Goal: Task Accomplishment & Management: Complete application form

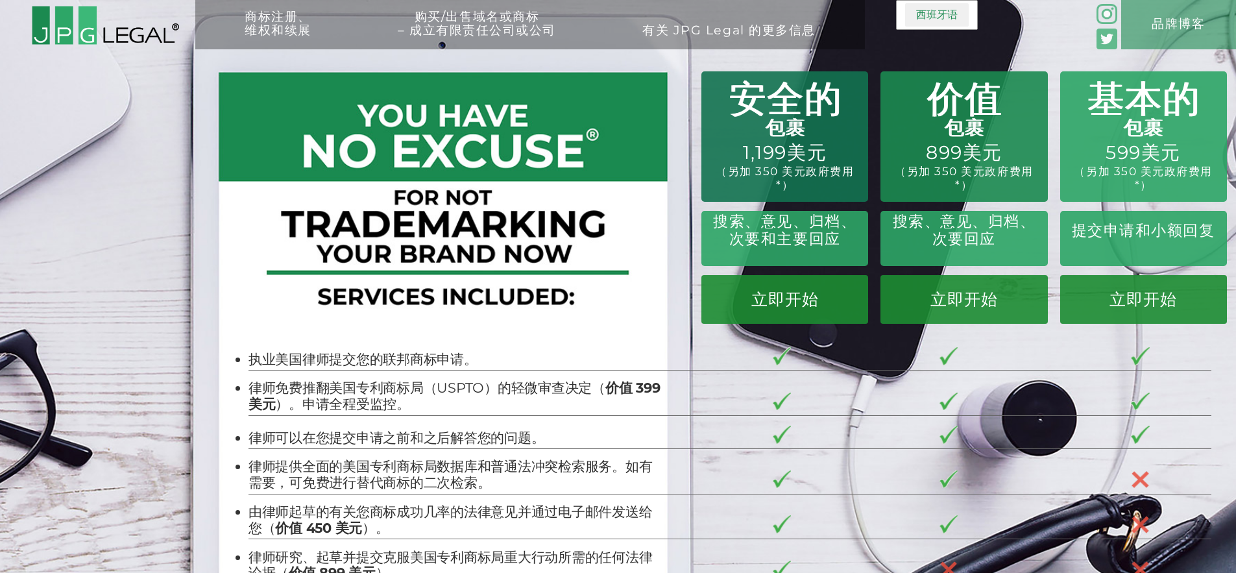
click at [925, 18] on font "西班牙语" at bounding box center [937, 14] width 42 height 12
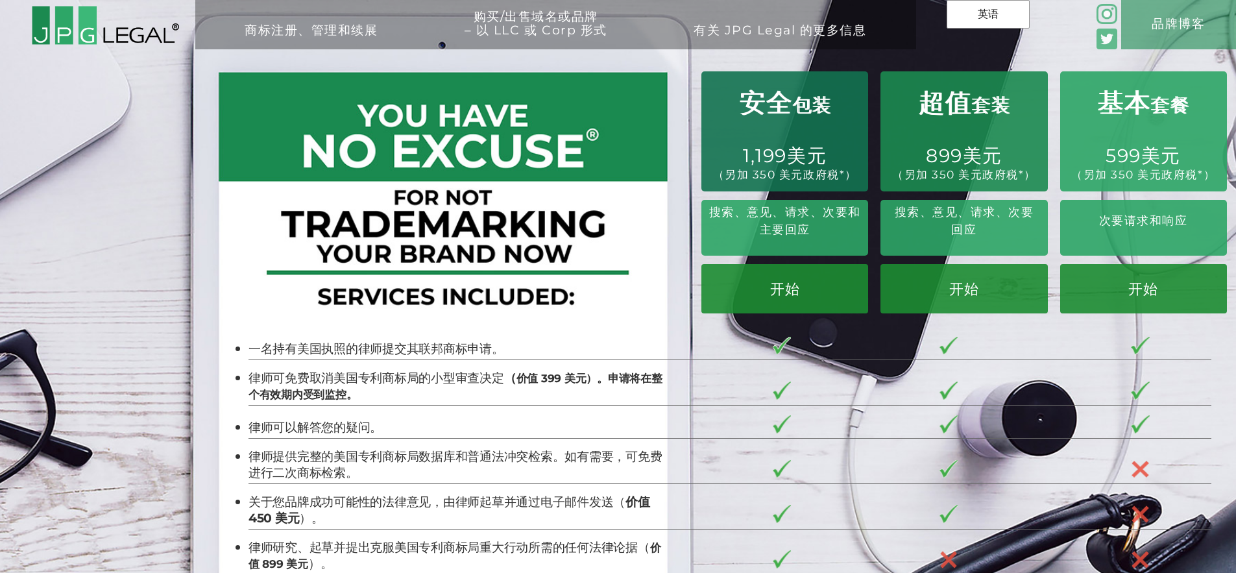
click at [733, 62] on div "商标 注册、管理和续展 申请商标注册 商标冲突检索 回应官方行动 续展您的商标注册 监控您的商标注册 停止并终止信函 购买/出售域名或品牌 – 以 LLC 或…" at bounding box center [618, 111] width 1236 height 223
click at [992, 10] on font "英语" at bounding box center [988, 14] width 21 height 12
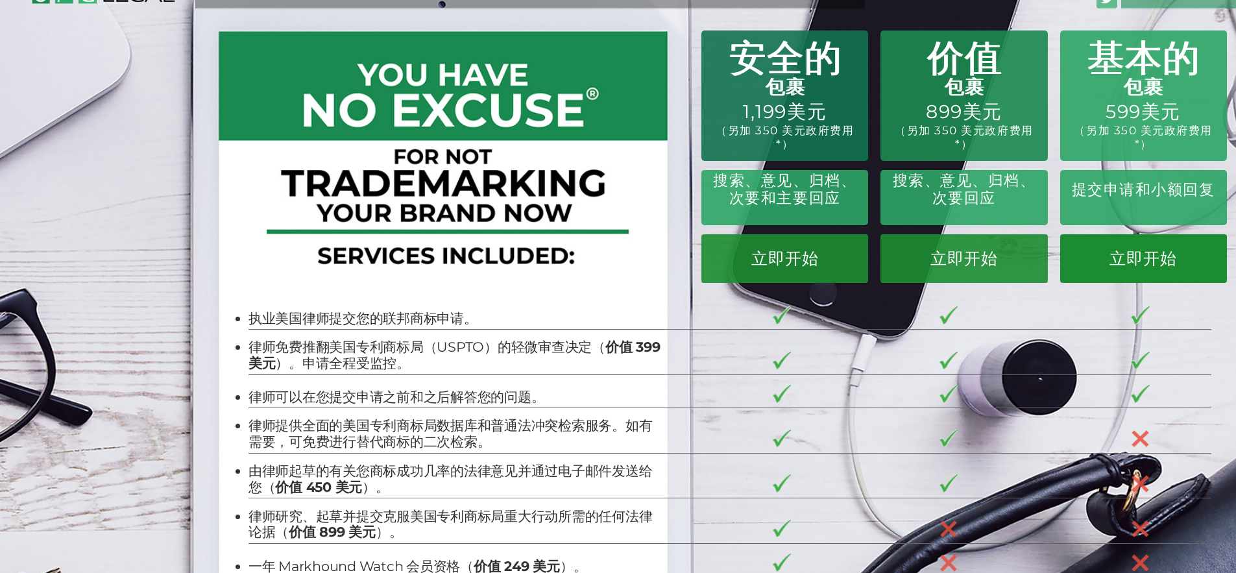
scroll to position [38, 0]
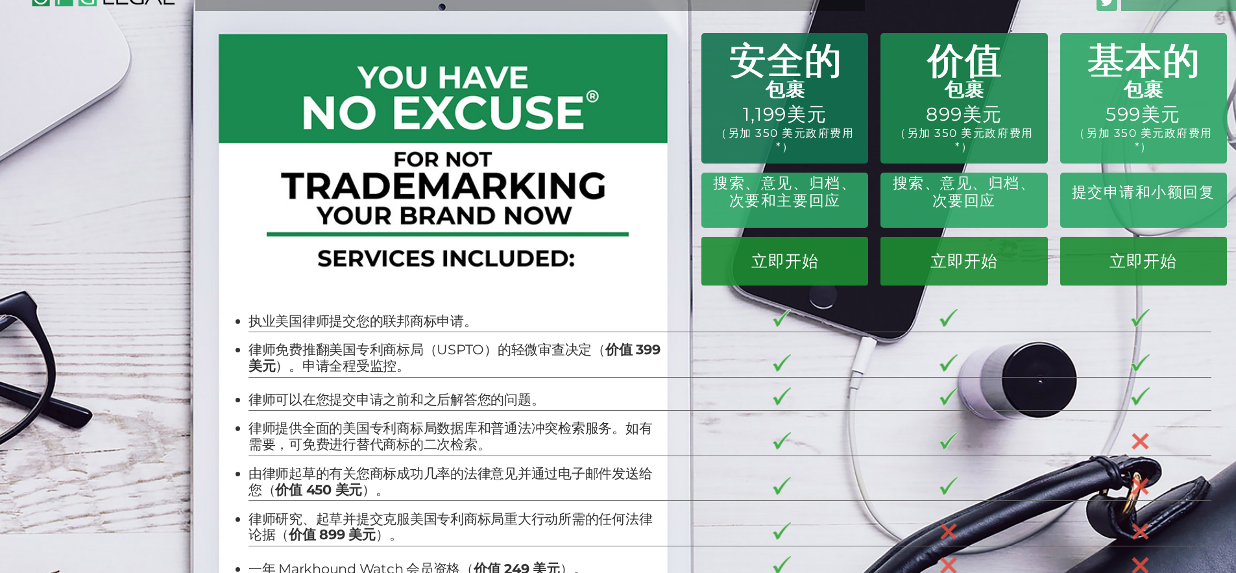
click at [1154, 216] on div "提交申请和小额回复" at bounding box center [1143, 201] width 167 height 56
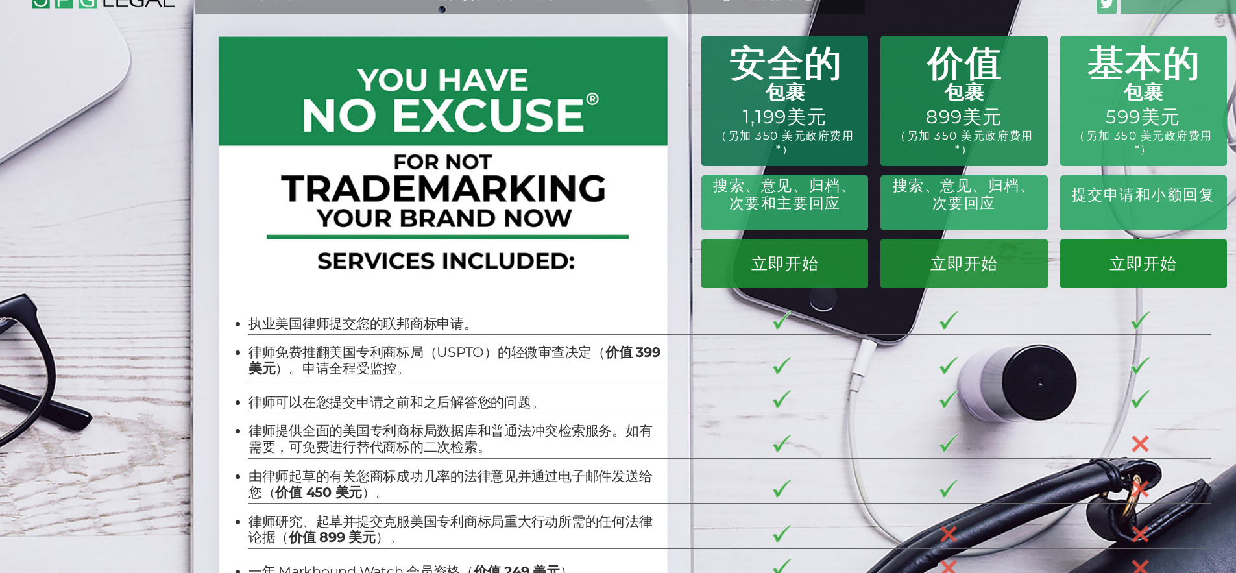
click at [1152, 261] on font "立即开始" at bounding box center [1143, 263] width 67 height 19
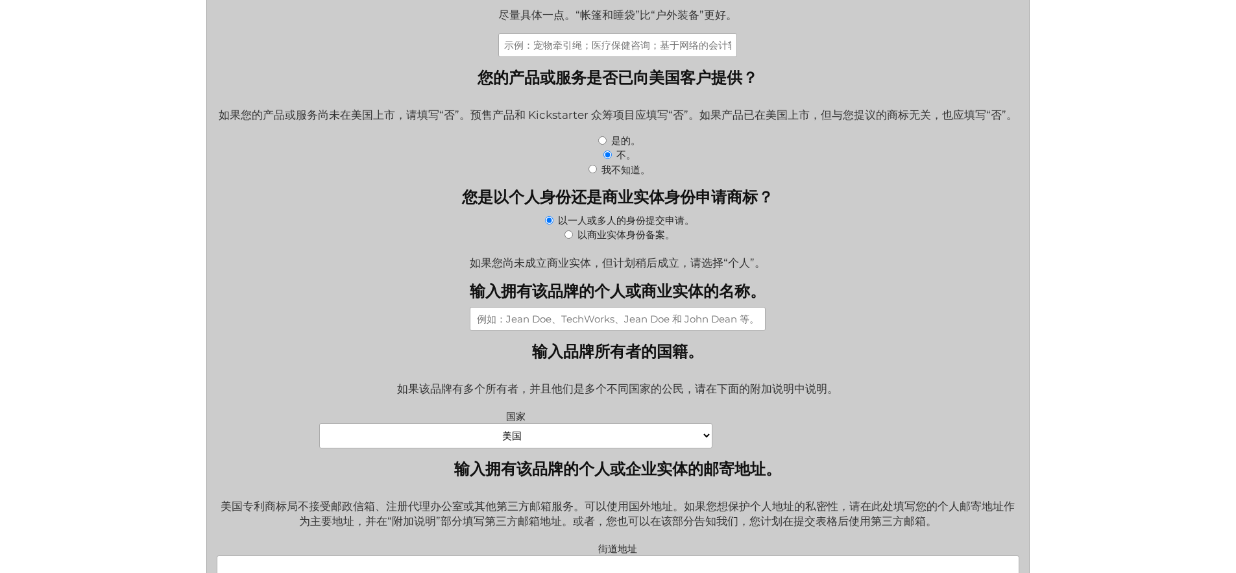
scroll to position [490, 0]
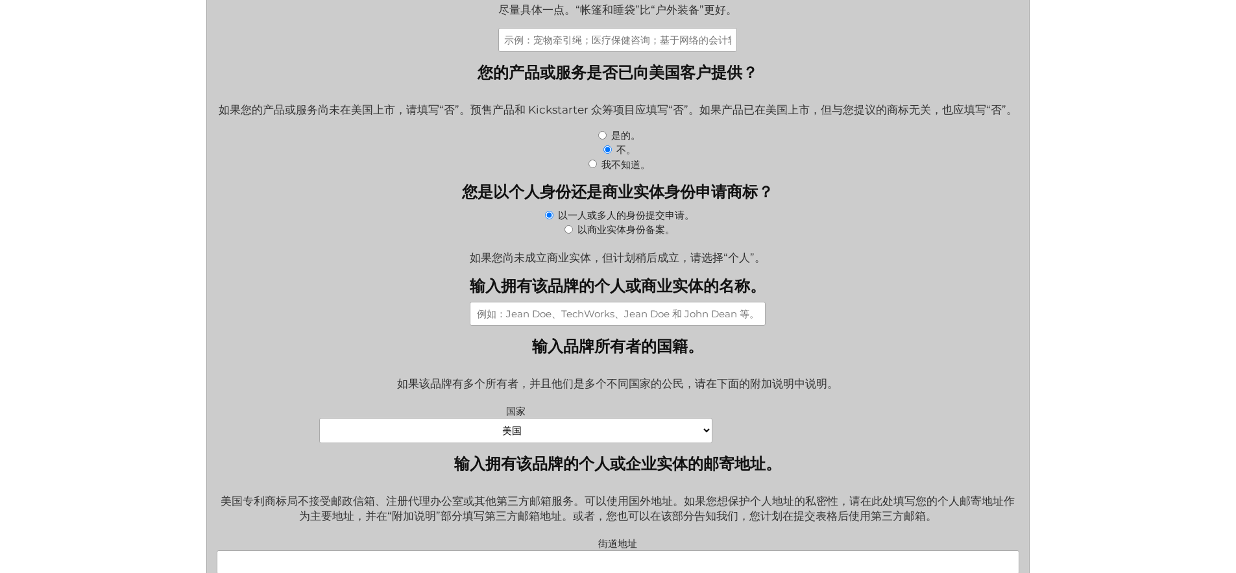
click at [692, 440] on select "阿富汗 阿尔巴尼亚 阿尔及利亚 美属萨摩亚 安道尔 安哥拉 安圭拉 南极洲 安提瓜和巴布达 阿根廷 亚美尼亚 阿鲁巴 澳大利亚 奥地利 阿塞拜疆 巴哈马 巴林…" at bounding box center [515, 430] width 393 height 25
select select "Türkiye"
click at [319, 429] on select "阿富汗 阿尔巴尼亚 阿尔及利亚 美属萨摩亚 安道尔 安哥拉 安圭拉 南极洲 安提瓜和巴布达 阿根廷 亚美尼亚 阿鲁巴 澳大利亚 奥地利 阿塞拜疆 巴哈马 巴林…" at bounding box center [515, 430] width 393 height 25
click at [872, 389] on div "如果该品牌有多个所有者，并且他们是多个不同国家的公民，请在下面的附加说明中说明。" at bounding box center [618, 385] width 803 height 34
click at [816, 380] on div "如果该品牌有多个所有者，并且他们是多个不同国家的公民，请在下面的附加说明中说明。" at bounding box center [618, 385] width 803 height 34
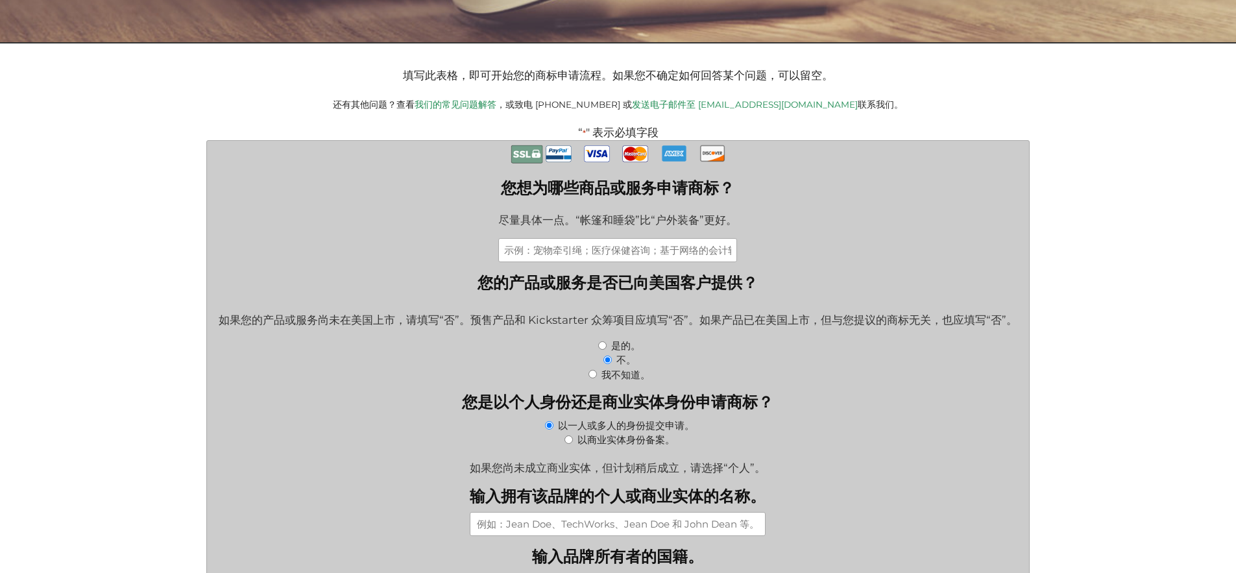
scroll to position [280, 0]
click at [654, 253] on input "您想为哪些商品或服务申请商标？" at bounding box center [617, 250] width 239 height 24
drag, startPoint x: 505, startPoint y: 254, endPoint x: 706, endPoint y: 255, distance: 201.2
click at [706, 255] on input "您想为哪些商品或服务申请商标？" at bounding box center [617, 250] width 239 height 24
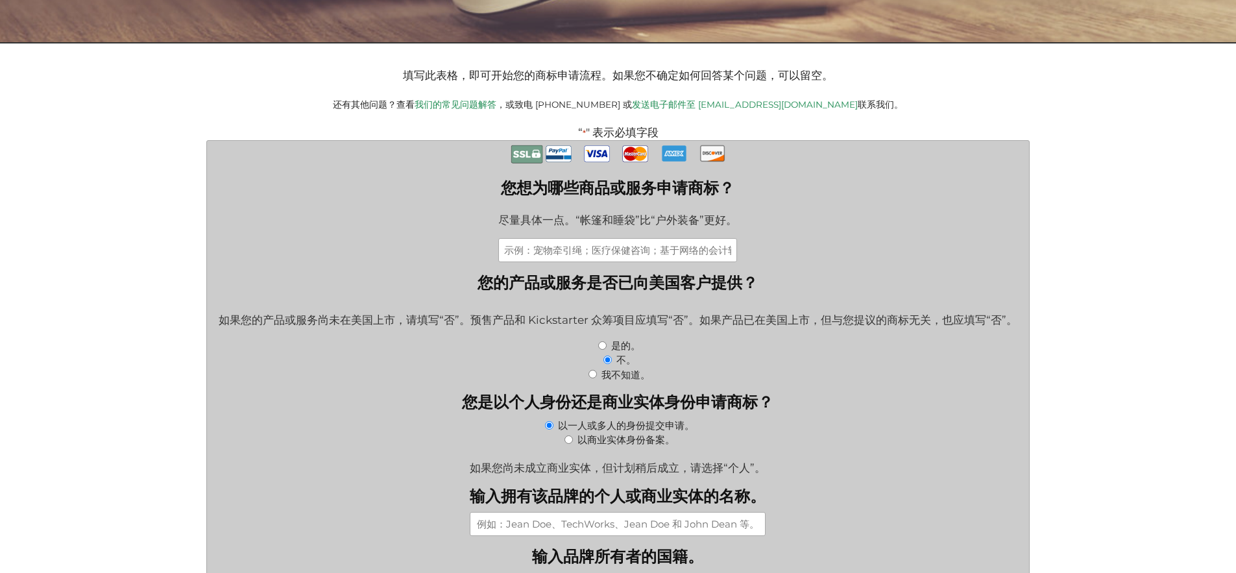
click at [543, 250] on input "您想为哪些商品或服务申请商标？" at bounding box center [617, 250] width 239 height 24
paste input "Name Dee, 009 and 042 categories"
click at [561, 254] on input "Name Dee, 009 and 042 categories" at bounding box center [617, 250] width 239 height 24
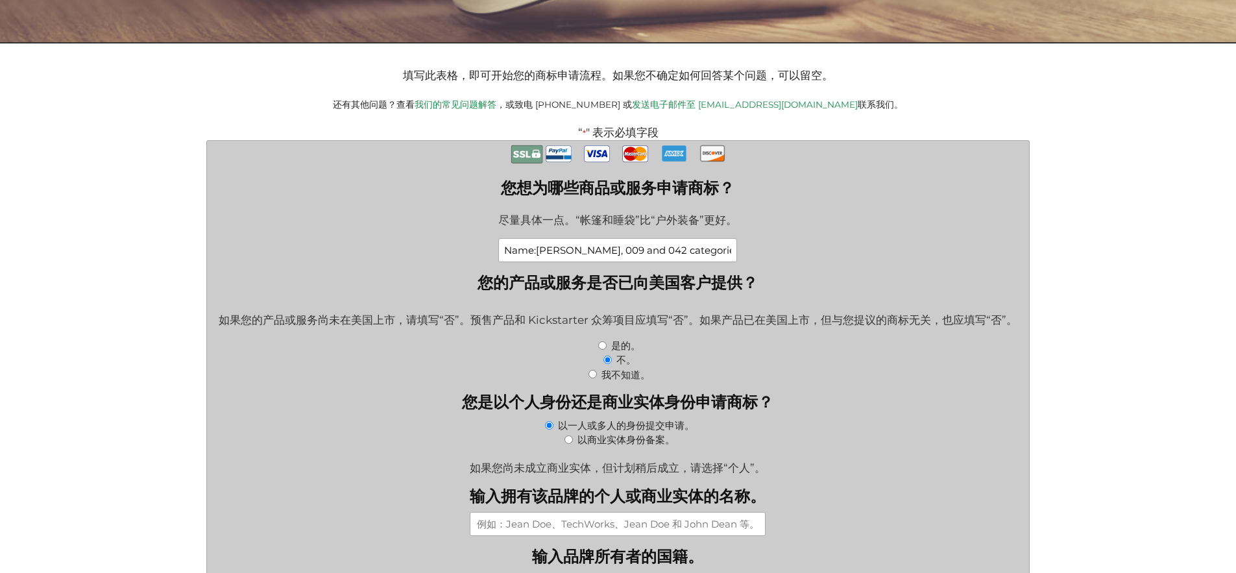
type input "Name:Dee, 009 and 042 categories"
click at [818, 285] on fieldset "您的产品或服务是否已向美国客户提供？ 如果您的产品或服务尚未在美国上市，请填写“否”。预售产品和 Kickstarter 众筹项目应填写“否”。如果产品已在美…" at bounding box center [618, 327] width 803 height 109
click at [715, 360] on div "不。" at bounding box center [618, 359] width 803 height 14
click at [866, 352] on div "是的。" at bounding box center [618, 345] width 803 height 14
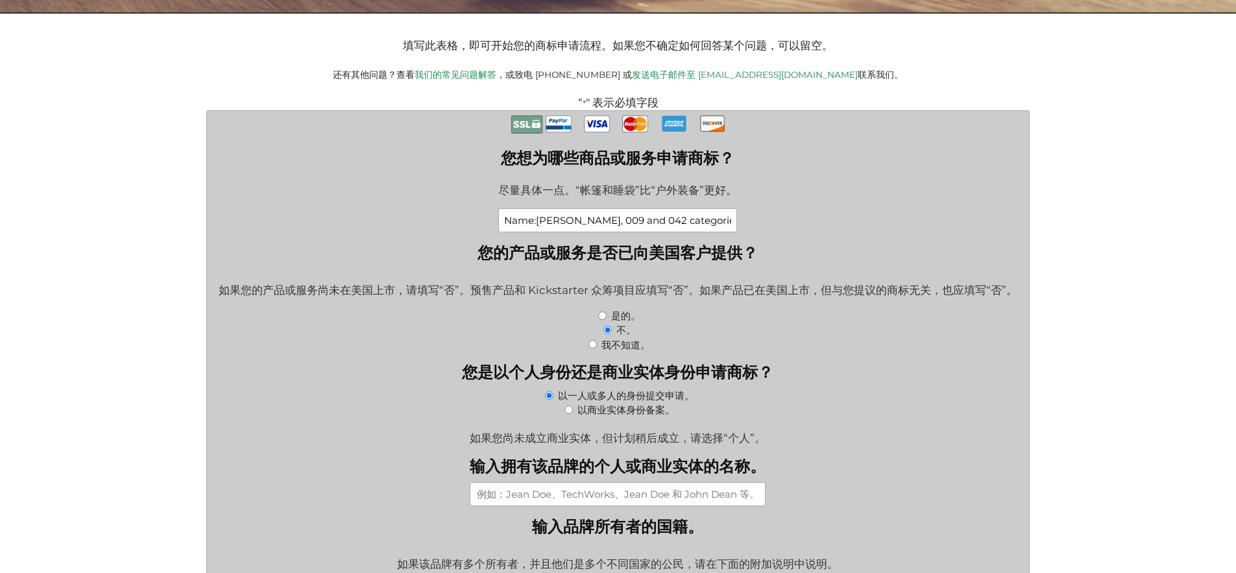
scroll to position [316, 0]
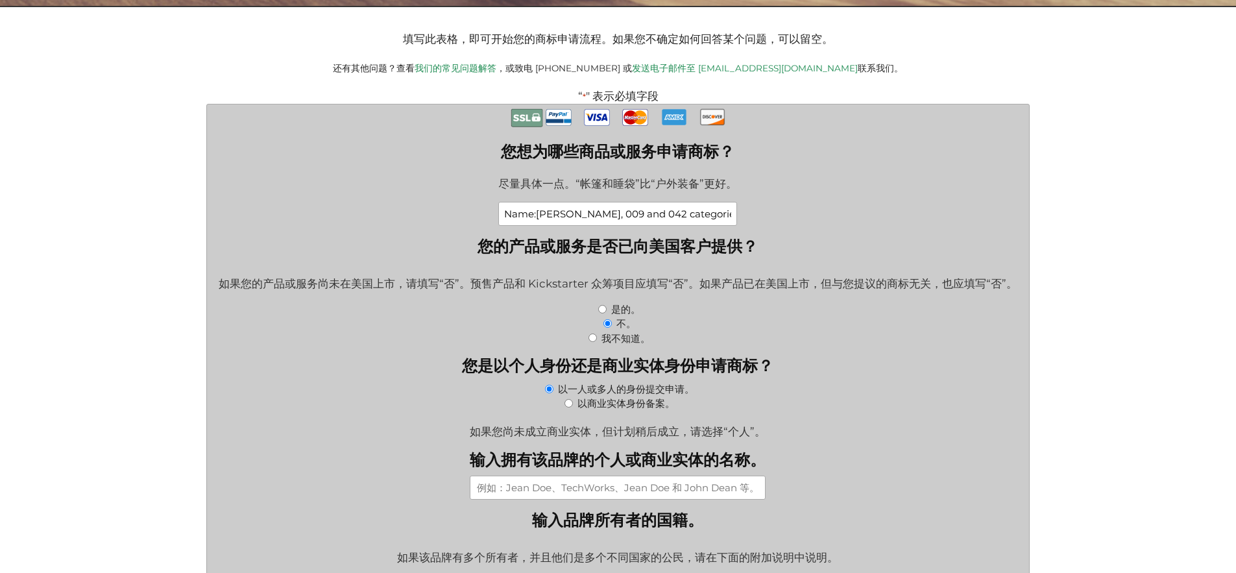
drag, startPoint x: 589, startPoint y: 220, endPoint x: 495, endPoint y: 223, distance: 94.8
click at [711, 500] on input "输入拥有该品牌的个人或商业实体的名称。" at bounding box center [618, 488] width 296 height 24
type input "shaojun sie"
click at [816, 426] on div "如果您尚未成立商业实体，但计划稍后成立，请选择“个人”。" at bounding box center [618, 427] width 803 height 23
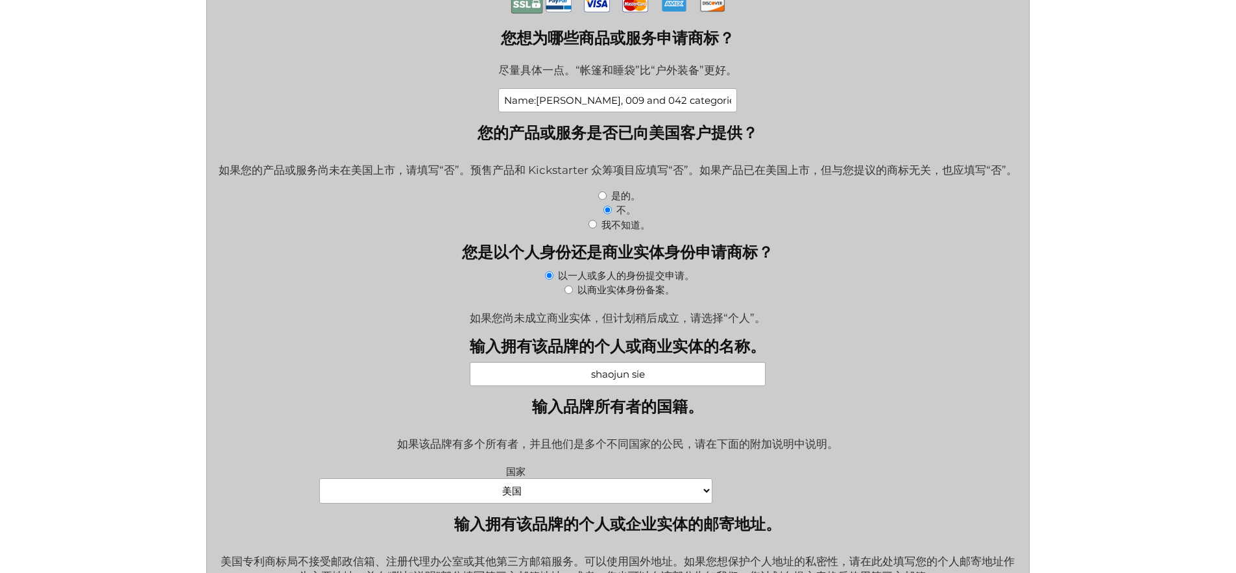
scroll to position [439, 0]
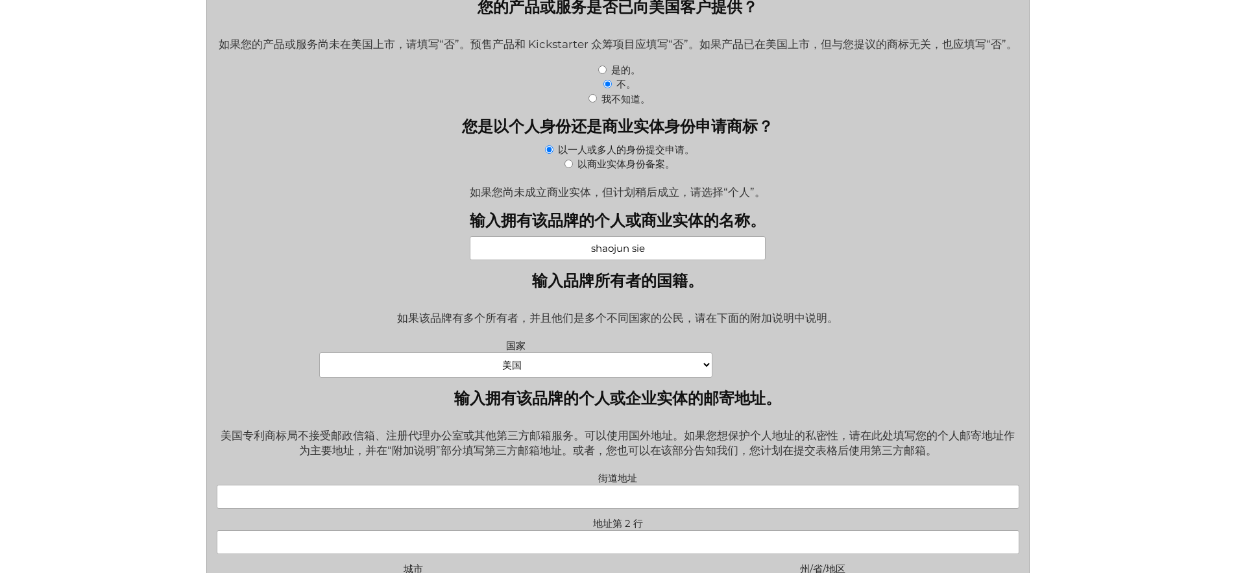
scroll to position [563, 0]
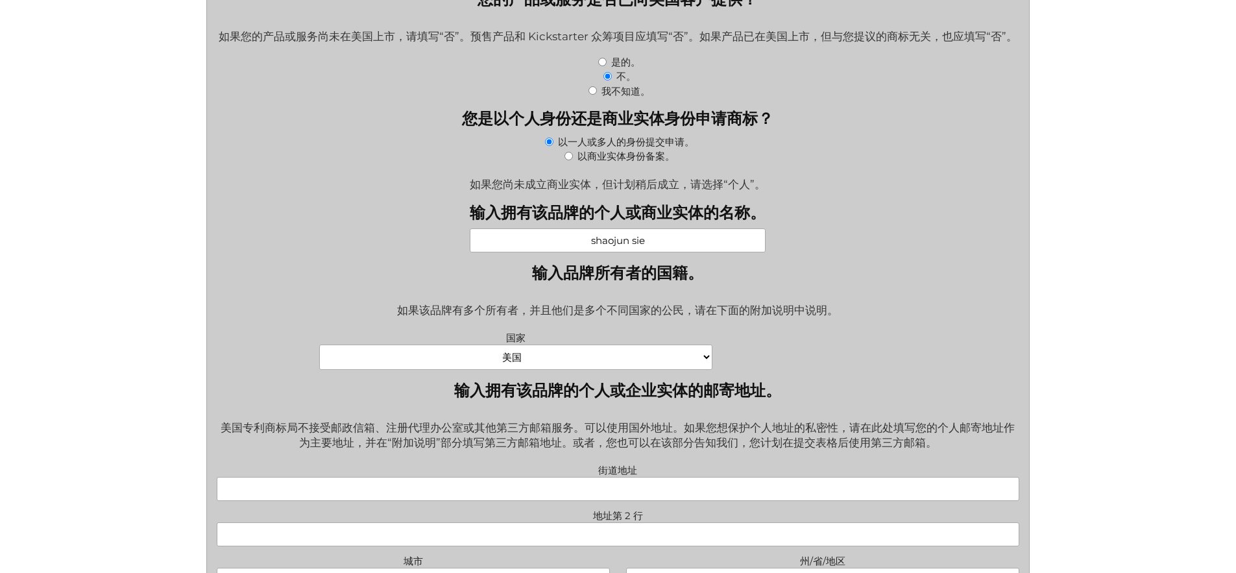
click at [816, 375] on div "国家 阿富汗 阿尔巴尼亚 阿尔及利亚 美属萨摩亚 安道尔 安哥拉 安圭拉 南极洲 安提瓜和巴布达 阿根廷 亚美尼亚 阿鲁巴 澳大利亚 奥地利 阿塞拜疆 巴哈马…" at bounding box center [618, 351] width 818 height 47
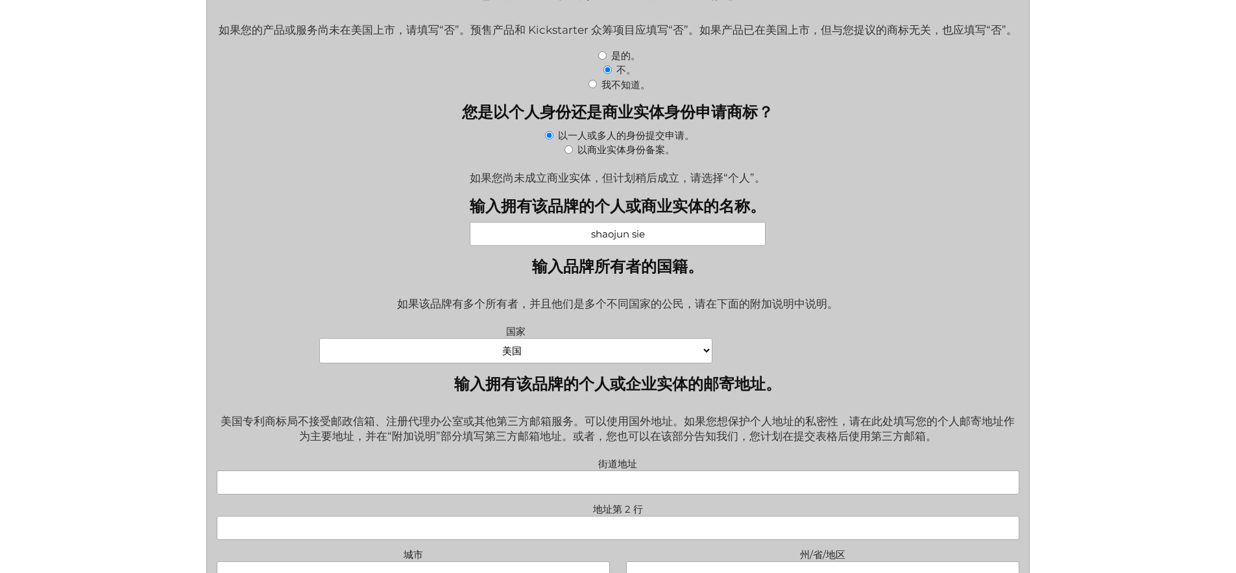
scroll to position [571, 0]
click at [816, 367] on div "国家 阿富汗 阿尔巴尼亚 阿尔及利亚 美属萨摩亚 安道尔 安哥拉 安圭拉 南极洲 安提瓜和巴布达 阿根廷 亚美尼亚 阿鲁巴 澳大利亚 奥地利 阿塞拜疆 巴哈马…" at bounding box center [618, 344] width 818 height 47
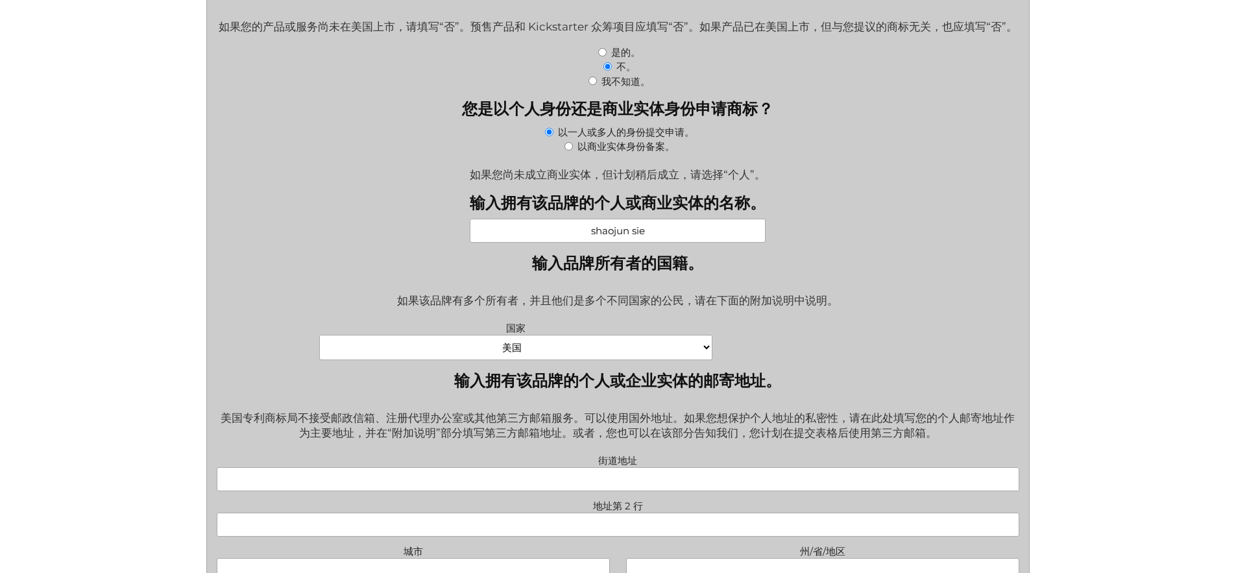
click at [818, 347] on div "国家 阿富汗 阿尔巴尼亚 阿尔及利亚 美属萨摩亚 安道尔 安哥拉 安圭拉 南极洲 安提瓜和巴布达 阿根廷 亚美尼亚 阿鲁巴 澳大利亚 奥地利 阿塞拜疆 巴哈马…" at bounding box center [618, 342] width 818 height 47
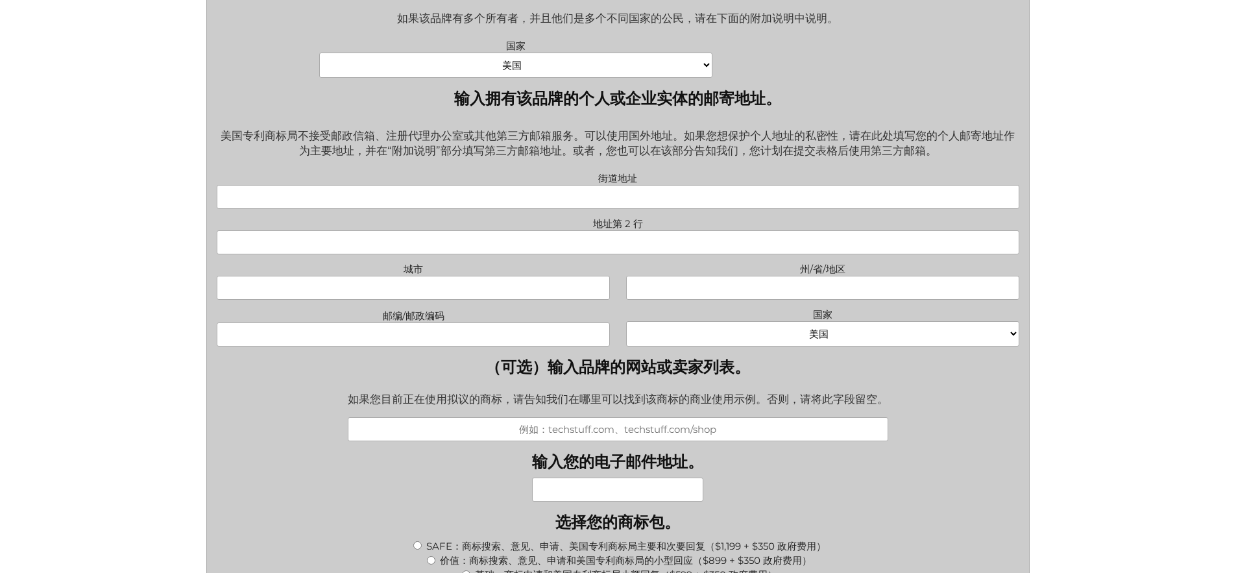
scroll to position [854, 0]
click at [628, 207] on input "街道地址" at bounding box center [618, 198] width 803 height 24
click at [750, 345] on select "阿富汗 阿尔巴尼亚 阿尔及利亚 美属萨摩亚 安道尔 安哥拉 安圭拉 南极洲 安提瓜和巴布达 阿根廷 亚美尼亚 阿鲁巴 澳大利亚 奥地利 阿塞拜疆 巴哈马 巴林…" at bounding box center [822, 335] width 393 height 25
select select "[GEOGRAPHIC_DATA]"
click at [626, 337] on select "阿富汗 阿尔巴尼亚 阿尔及利亚 美属萨摩亚 安道尔 安哥拉 安圭拉 南极洲 安提瓜和巴布达 阿根廷 亚美尼亚 阿鲁巴 澳大利亚 奥地利 阿塞拜疆 巴哈马 巴林…" at bounding box center [822, 335] width 393 height 25
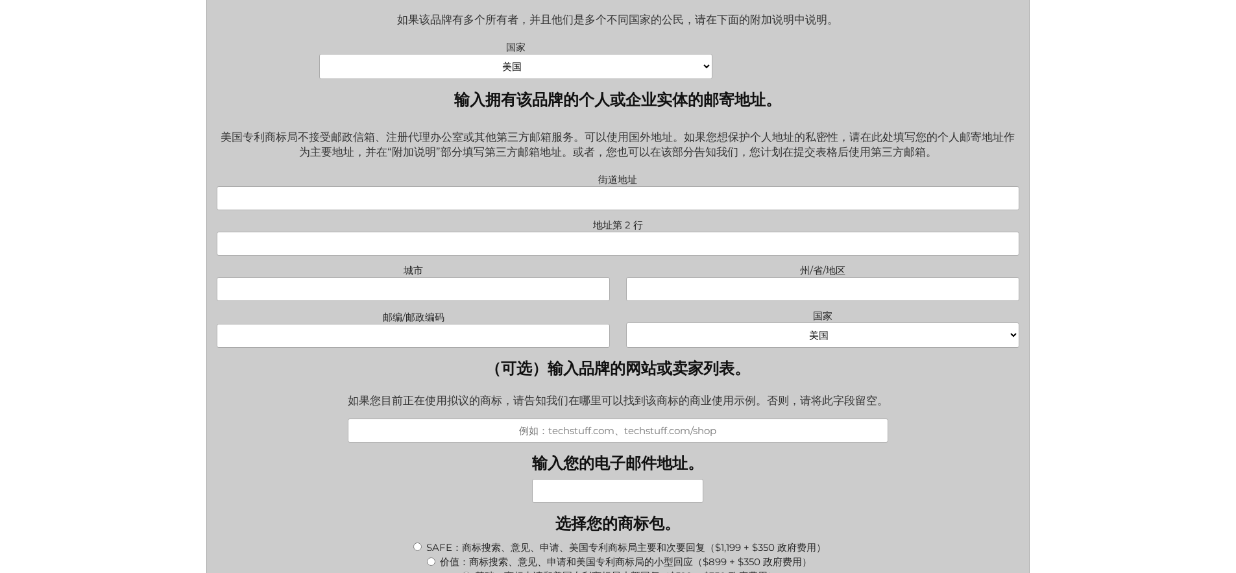
click at [523, 348] on input "邮编/邮政编码" at bounding box center [413, 336] width 393 height 24
type input "999077"
click at [781, 301] on input "州/省/地区" at bounding box center [822, 289] width 393 height 24
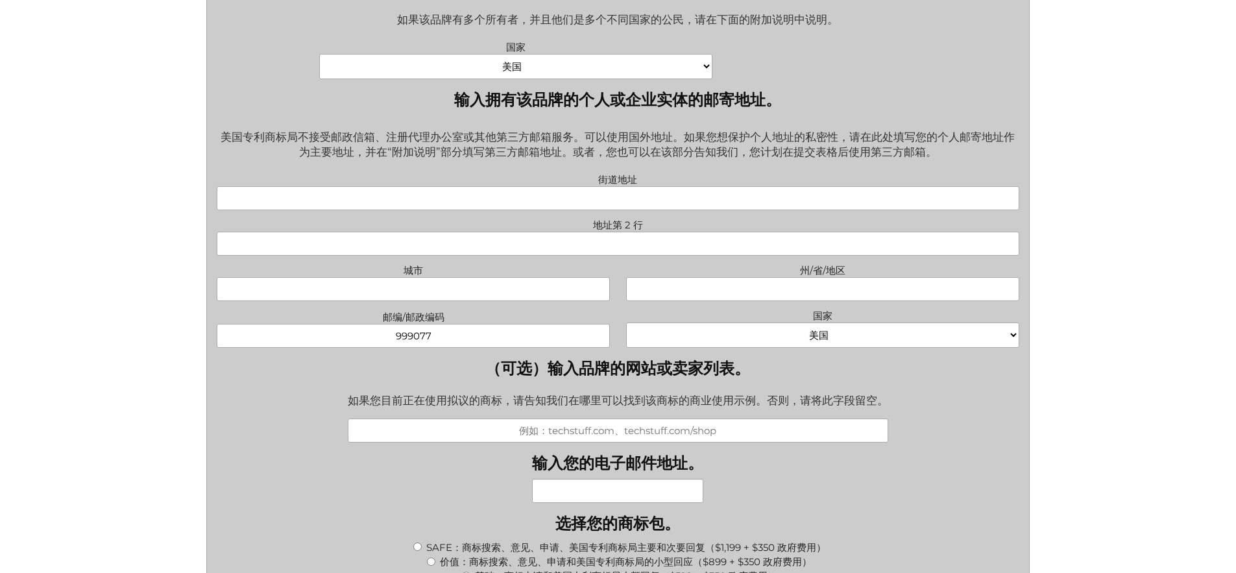
click at [781, 301] on input "州/省/地区" at bounding box center [822, 289] width 393 height 24
type input "HongKong"
click at [464, 301] on input "城市" at bounding box center [413, 289] width 393 height 24
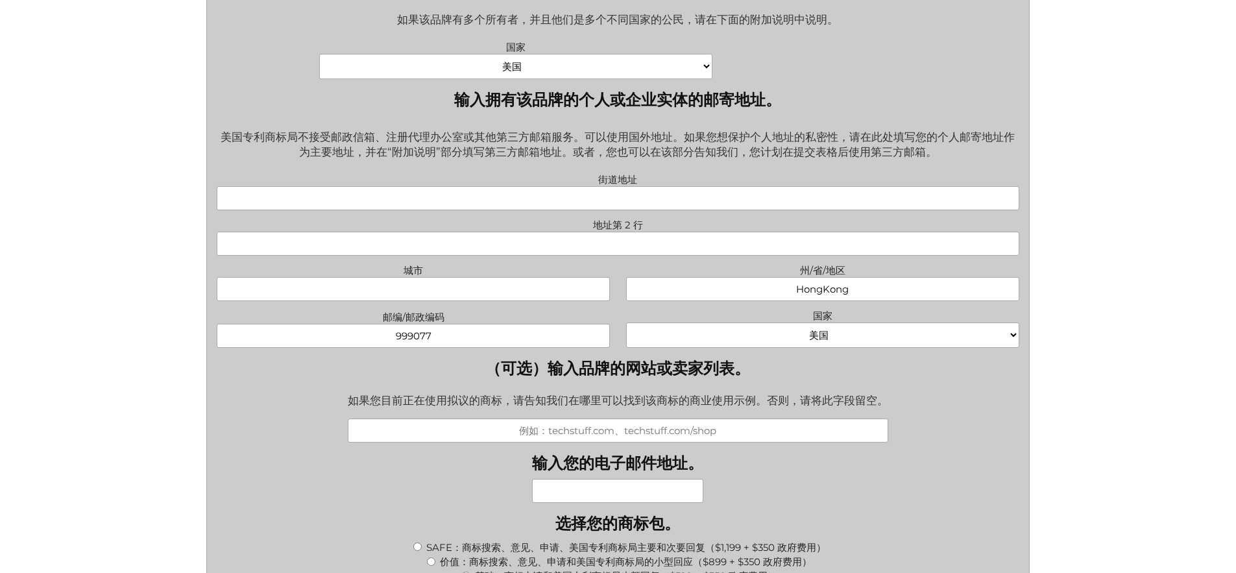
click at [464, 301] on input "城市" at bounding box center [413, 289] width 393 height 24
drag, startPoint x: 783, startPoint y: 306, endPoint x: 905, endPoint y: 305, distance: 122.0
click at [905, 301] on input "HongKong" at bounding box center [822, 289] width 393 height 24
click at [487, 301] on input "城市" at bounding box center [413, 289] width 393 height 24
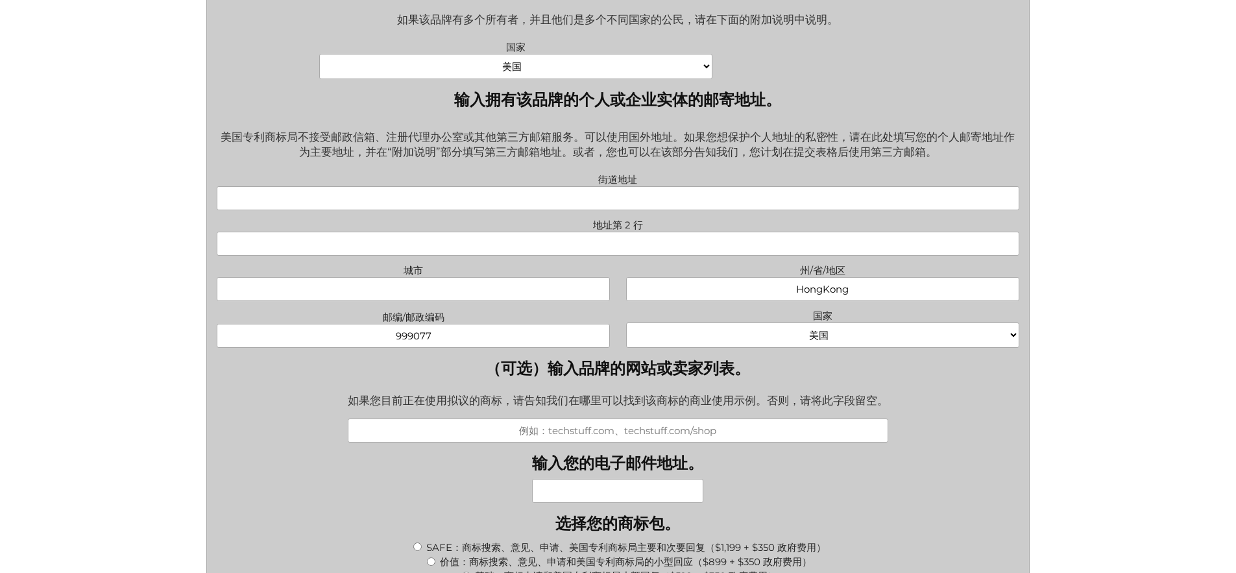
paste input "HongKong"
type input "HongKong"
click at [599, 210] on input "街道地址" at bounding box center [618, 198] width 803 height 24
type input "Room 3206, Sheung Ming House"
click at [601, 256] on input "地址第 2 行" at bounding box center [618, 244] width 803 height 24
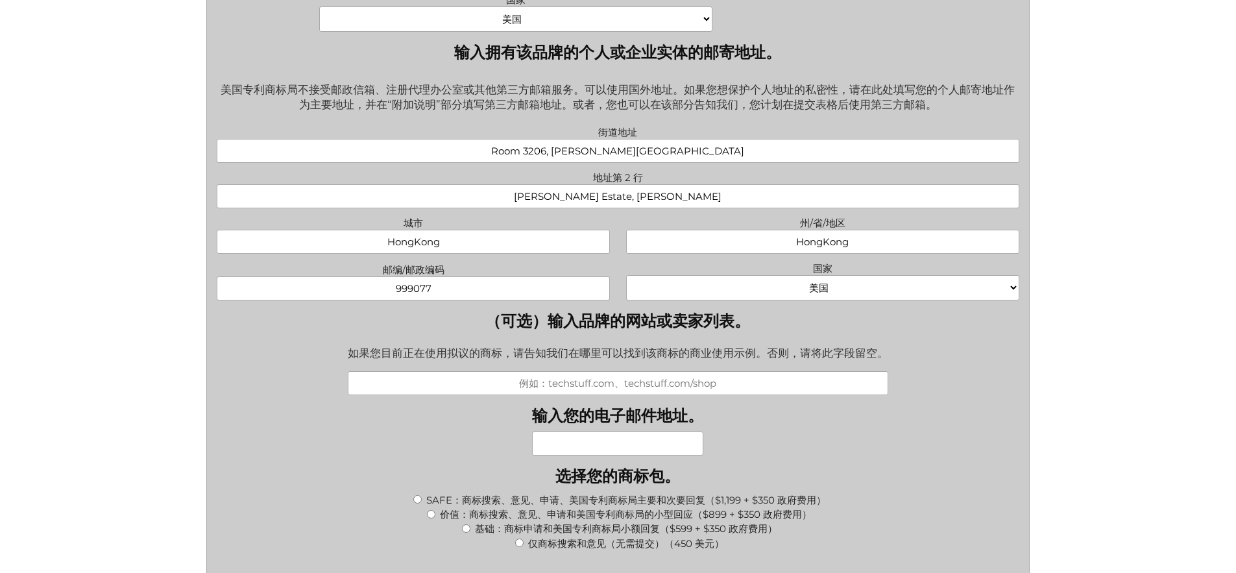
scroll to position [905, 0]
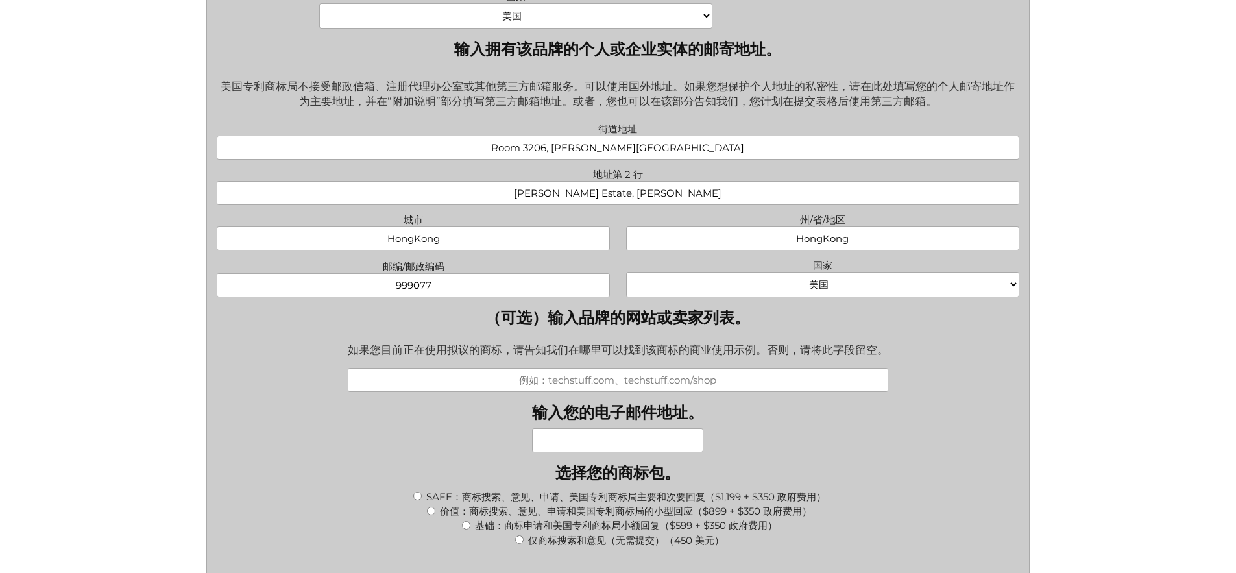
type input "Sheung Tak Estate, Tseung Kwan O"
click at [578, 452] on input "输入您的电子邮件地址。" at bounding box center [617, 440] width 171 height 24
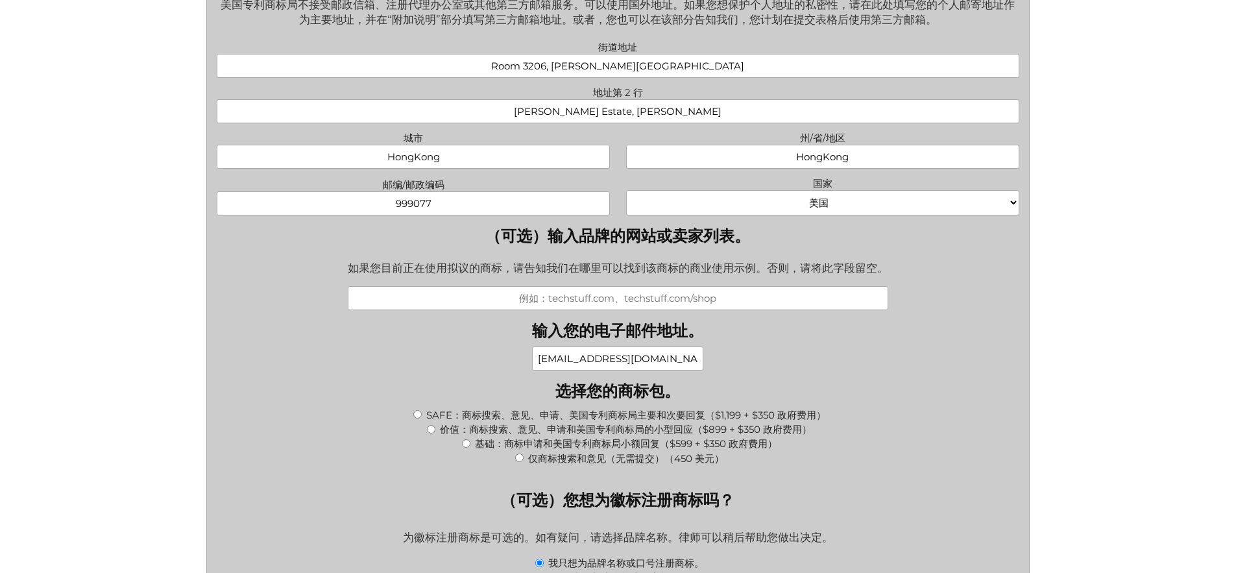
scroll to position [989, 0]
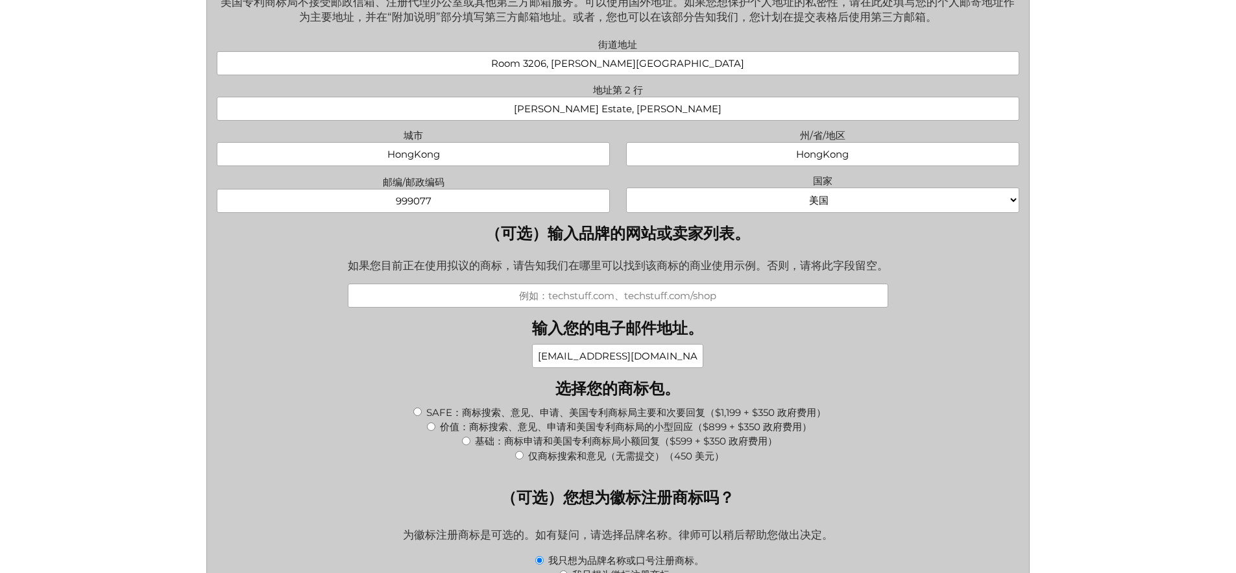
type input "yololabs@hotmail.com"
click at [553, 447] on font "基础：商标申请和美国专利商标局小额回复（$599 + $350 政府费用）" at bounding box center [626, 441] width 302 height 12
click at [471, 445] on input "基础：商标申请和美国专利商标局小额回复（$599 + $350 政府费用）" at bounding box center [466, 441] width 8 height 8
radio input "true"
type input "$949.00"
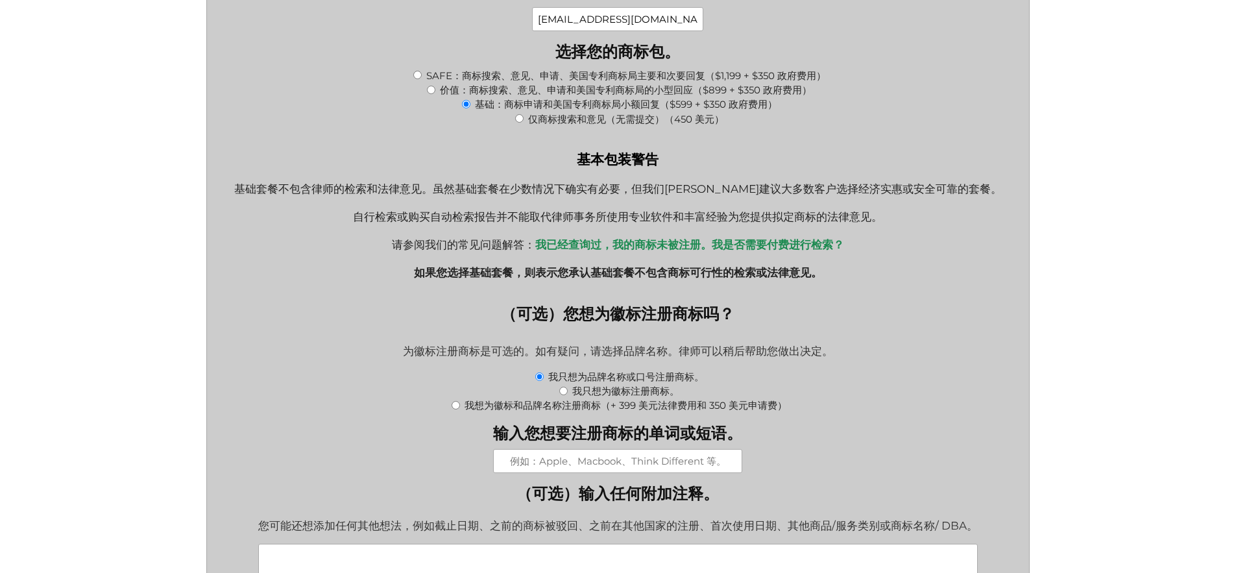
scroll to position [1328, 0]
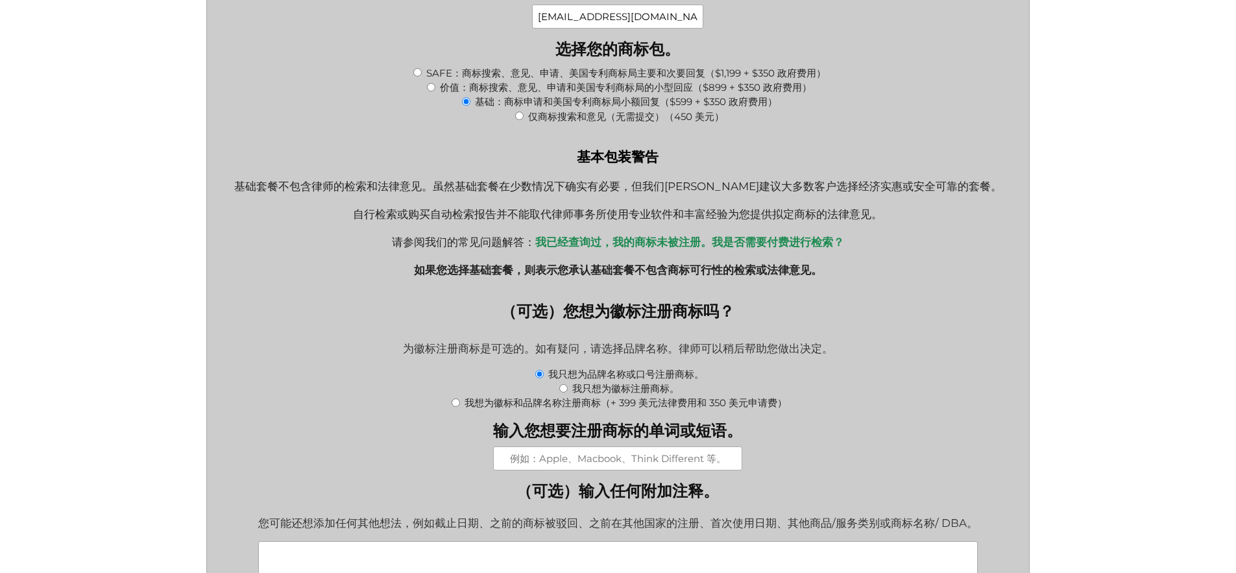
click at [638, 471] on input "输入您想要注册商标的单词或短语。" at bounding box center [617, 459] width 249 height 24
click at [538, 410] on font "我想为徽标和品牌名称注册商标（+ 399 美元法律费用和 350 美元申请费）" at bounding box center [626, 403] width 323 height 12
click at [460, 407] on input "我想为徽标和品牌名称注册商标（+ 399 美元法律费用和 350 美元申请费）" at bounding box center [456, 402] width 8 height 8
radio input "true"
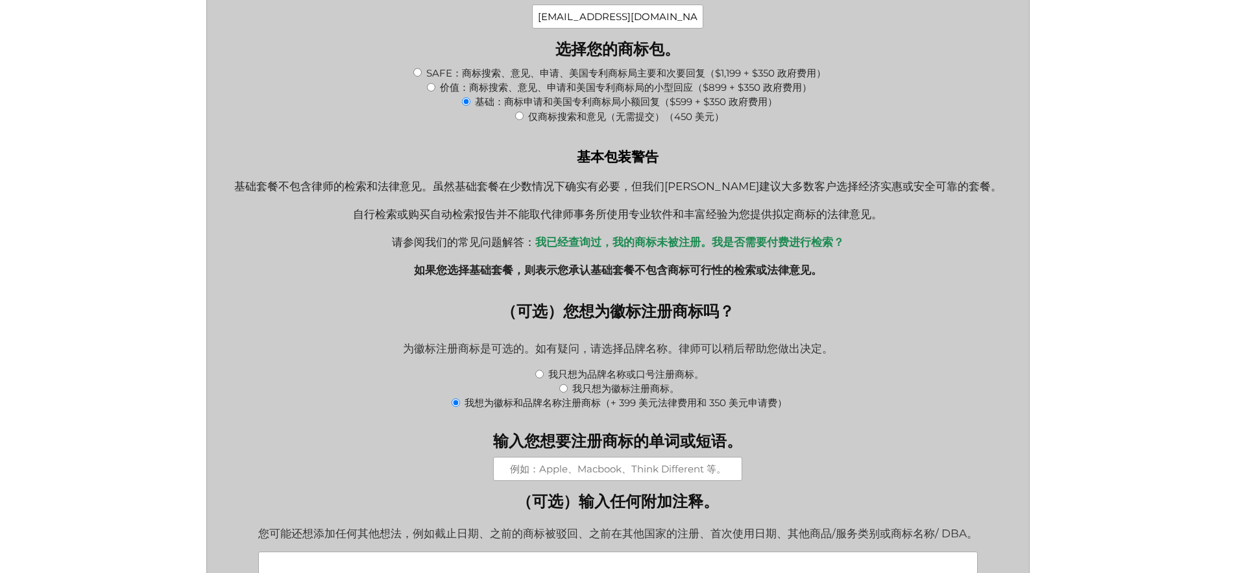
type input "$1,698.00"
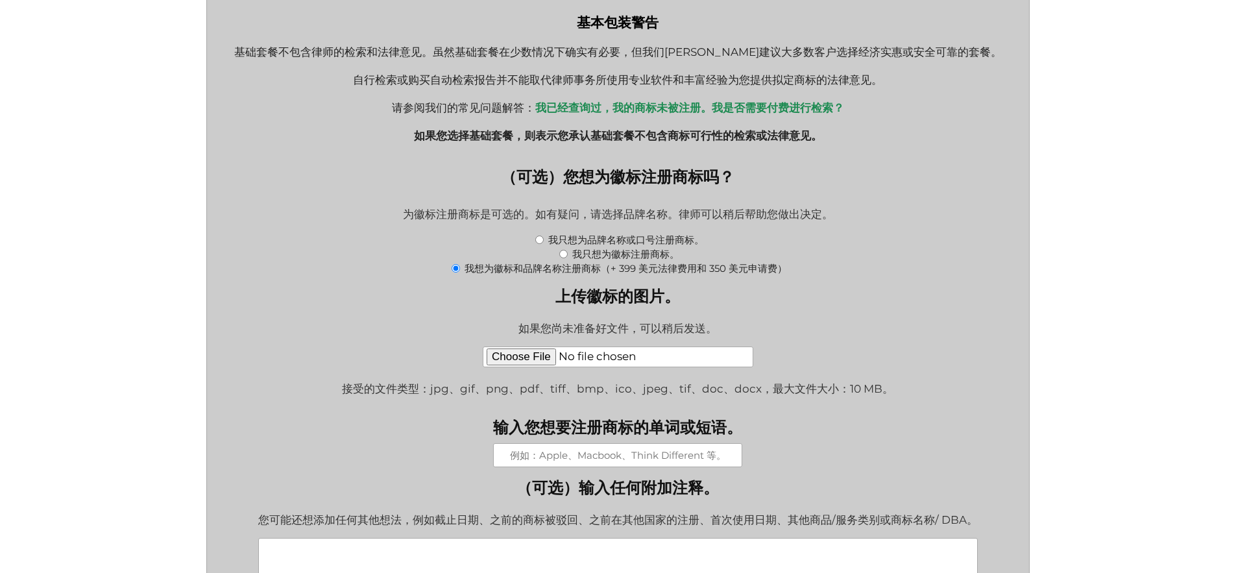
scroll to position [1465, 0]
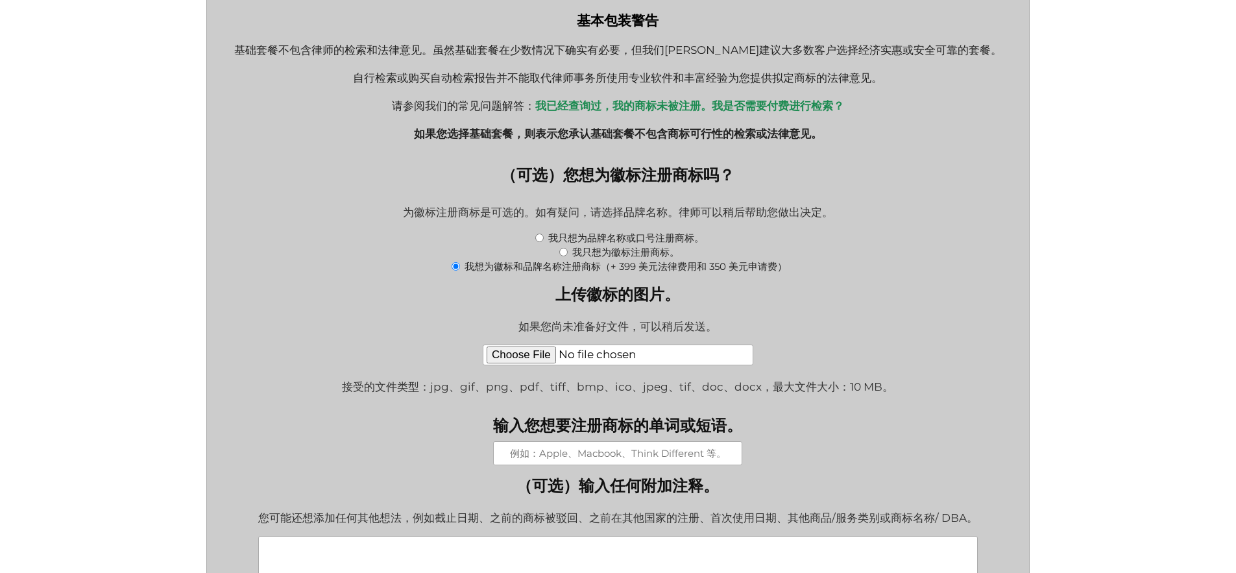
click at [520, 365] on input "上传徽标的图片。" at bounding box center [618, 355] width 271 height 21
type input "C:\fakepath\icon-1024.png"
click at [585, 244] on font "我只想为品牌名称或口号注册商标。" at bounding box center [626, 238] width 156 height 12
click at [544, 242] on input "我只想为品牌名称或口号注册商标。" at bounding box center [539, 238] width 8 height 8
radio input "true"
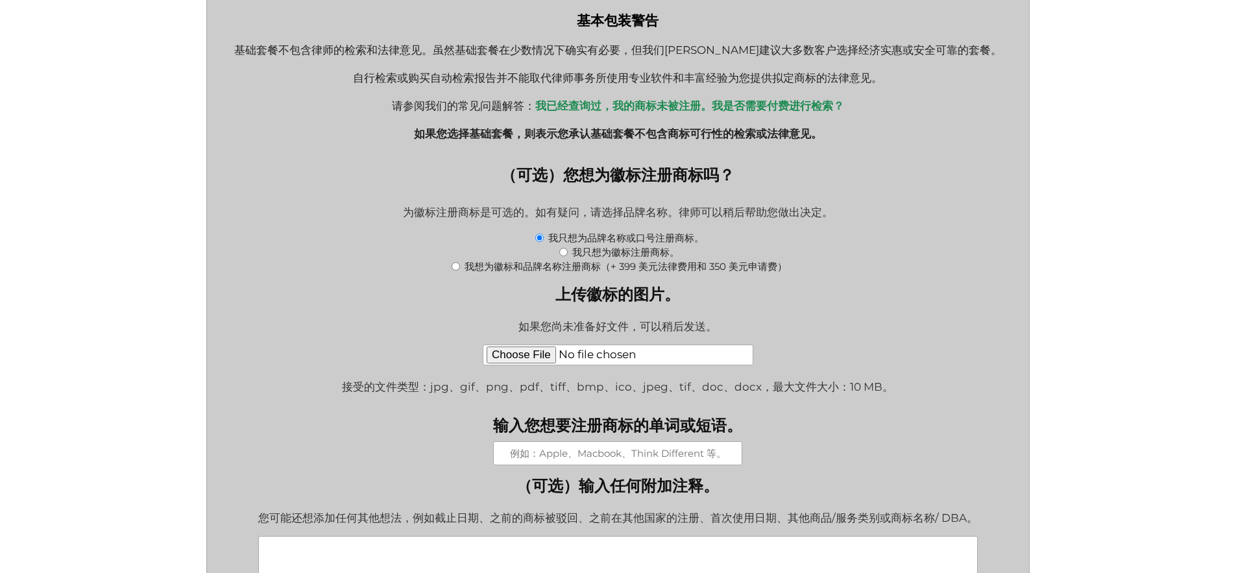
type input "$949.00"
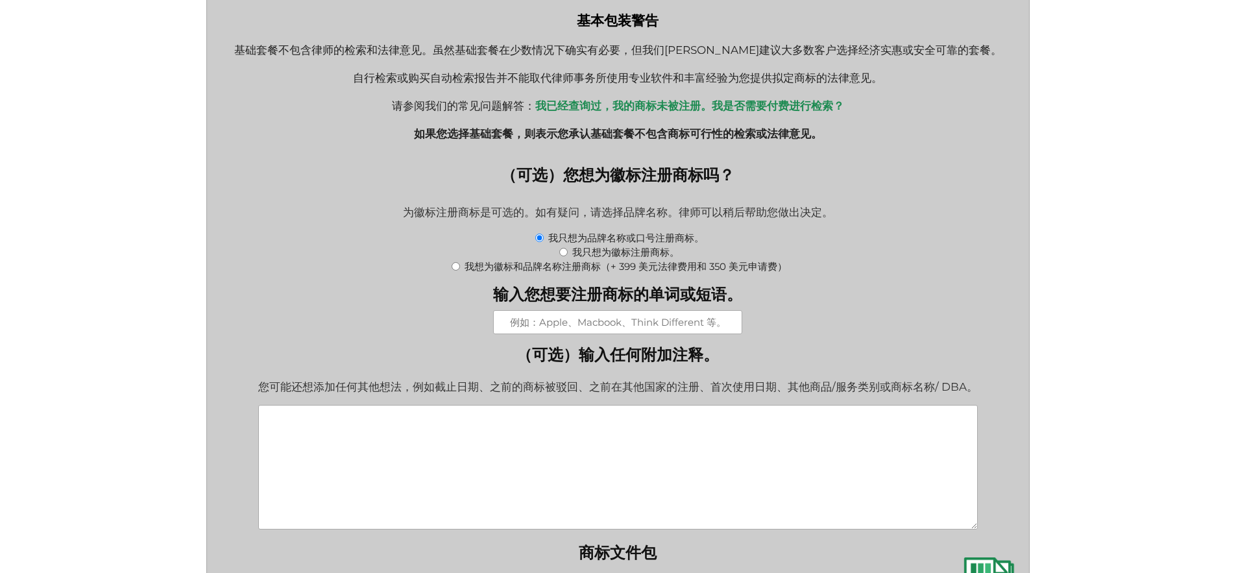
click at [545, 273] on font "我想为徽标和品牌名称注册商标（+ 399 美元法律费用和 350 美元申请费）" at bounding box center [626, 267] width 323 height 12
click at [460, 271] on input "我想为徽标和品牌名称注册商标（+ 399 美元法律费用和 350 美元申请费）" at bounding box center [456, 266] width 8 height 8
radio input "true"
type input "$1,698.00"
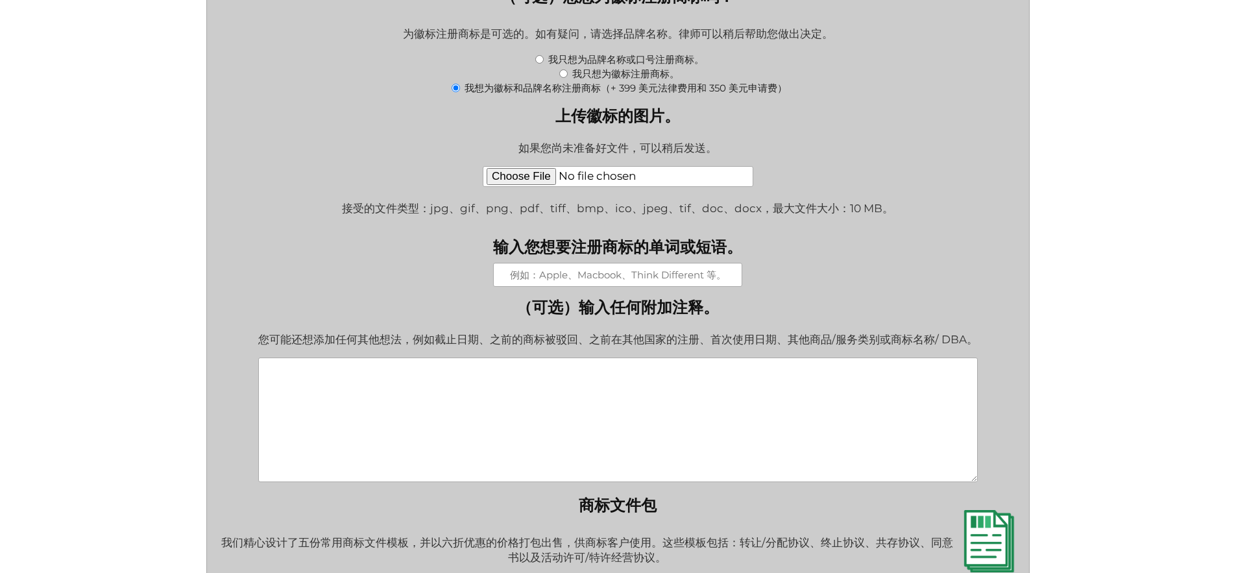
scroll to position [1689, 0]
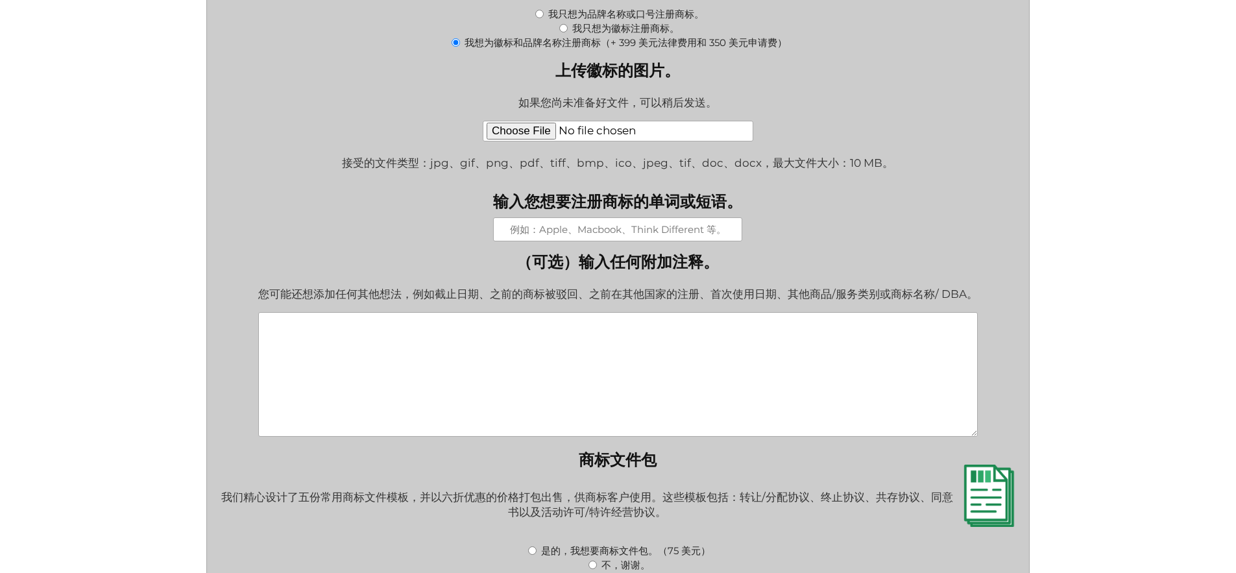
click at [652, 241] on input "输入您想要注册商标的单词或短语。" at bounding box center [617, 229] width 249 height 24
type input "d"
type input "Dee"
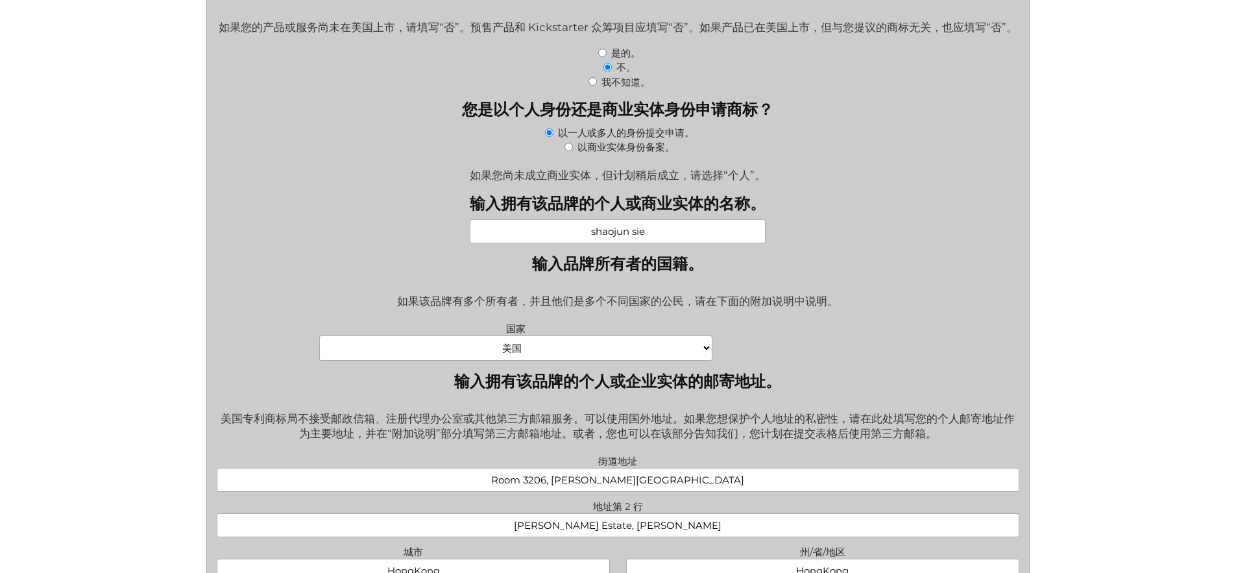
scroll to position [574, 0]
click at [804, 344] on div "国家 阿富汗 阿尔巴尼亚 阿尔及利亚 美属萨摩亚 安道尔 安哥拉 安圭拉 南极洲 安提瓜和巴布达 阿根廷 亚美尼亚 阿鲁巴 澳大利亚 奥地利 阿塞拜疆 巴哈马…" at bounding box center [618, 341] width 818 height 47
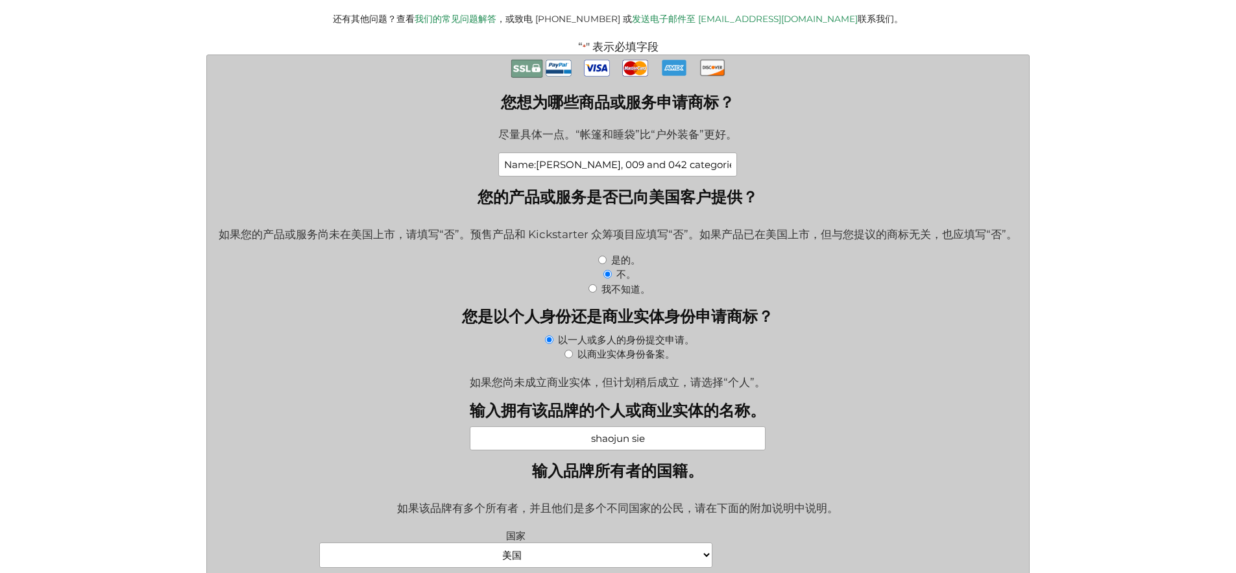
scroll to position [363, 0]
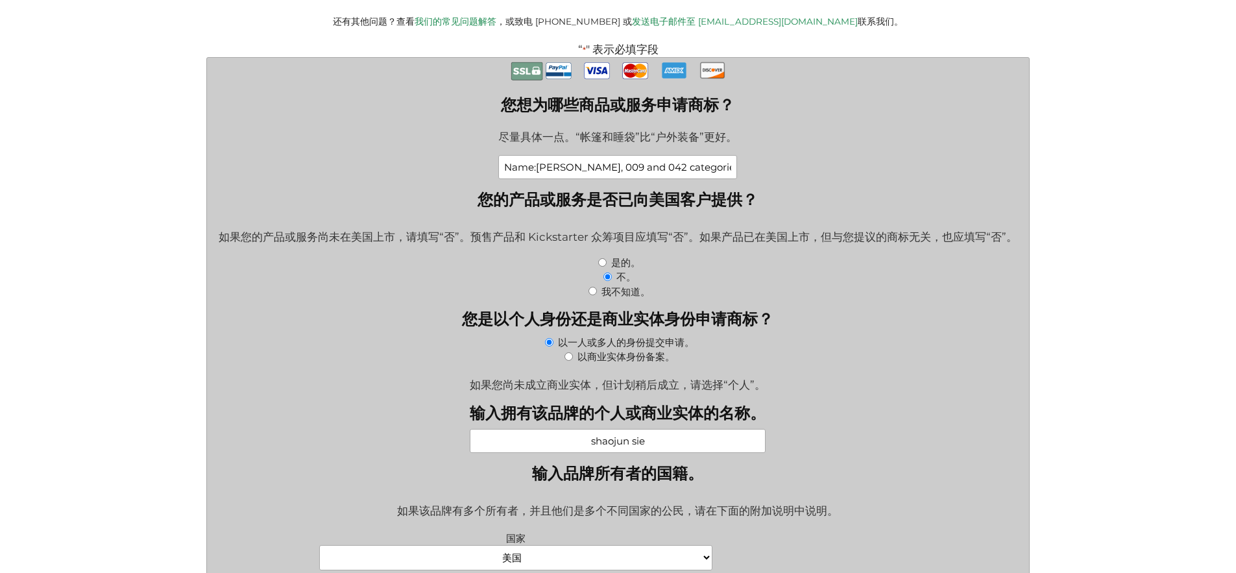
click at [835, 284] on div "不。" at bounding box center [618, 276] width 803 height 14
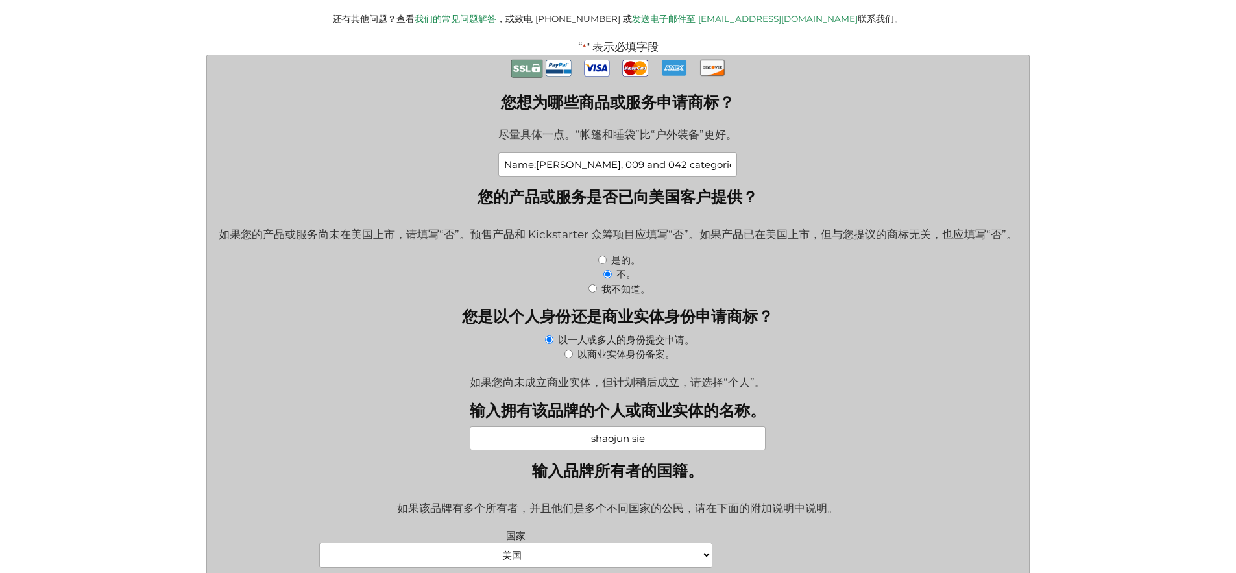
click at [835, 281] on div "不。" at bounding box center [618, 274] width 803 height 14
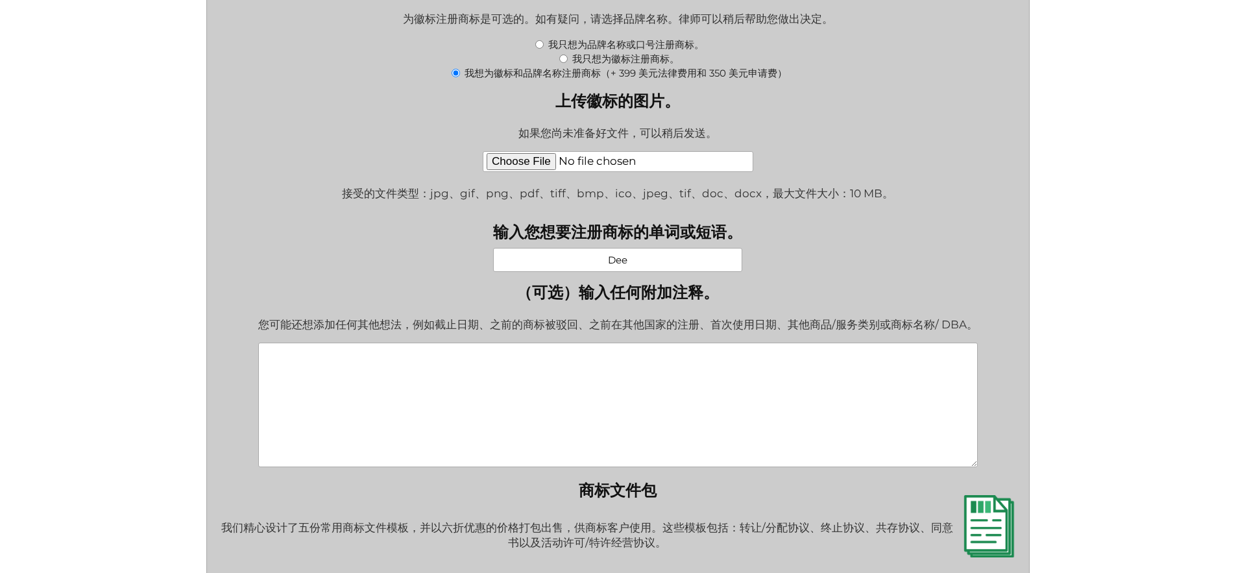
scroll to position [1660, 0]
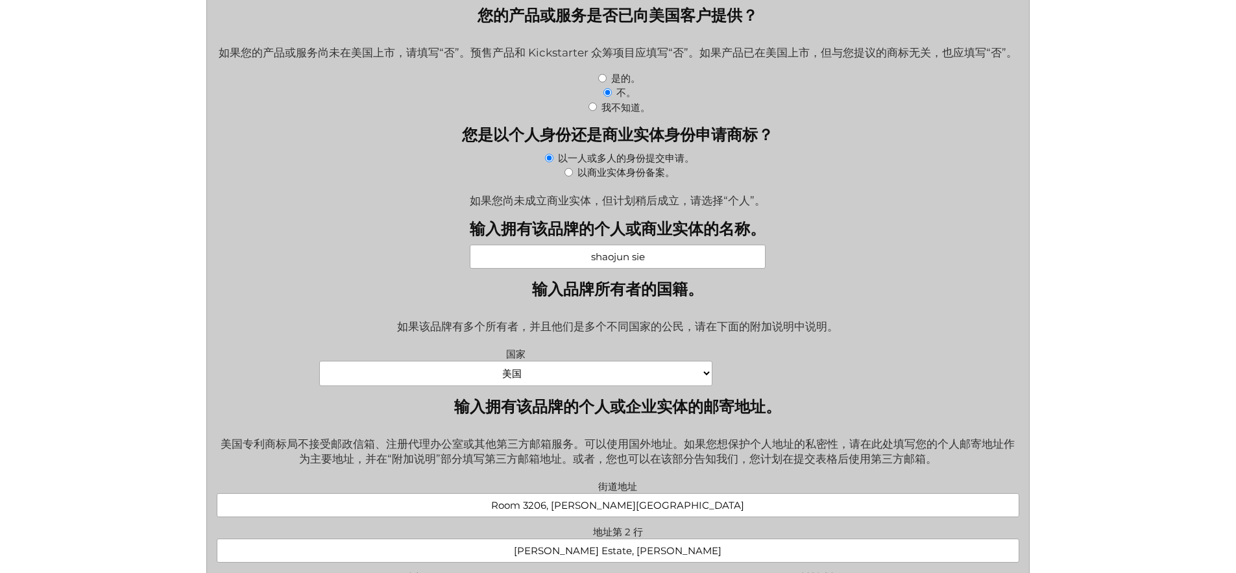
scroll to position [353, 0]
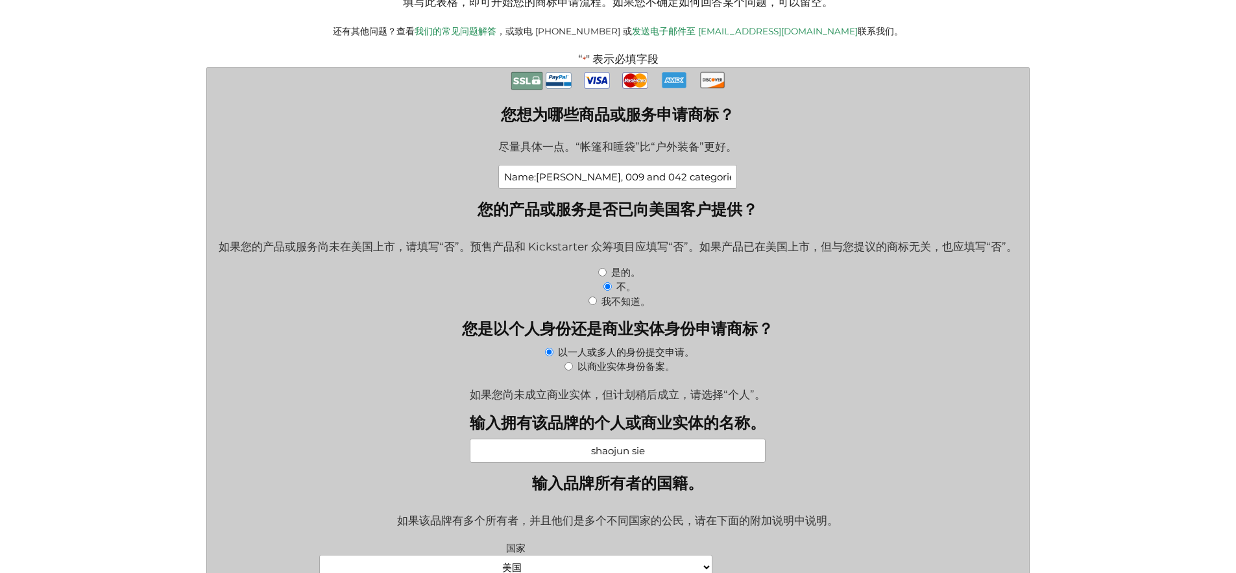
drag, startPoint x: 713, startPoint y: 180, endPoint x: 591, endPoint y: 181, distance: 122.0
click at [591, 181] on input "Name:Dee, 009 and 042 categories" at bounding box center [617, 177] width 239 height 24
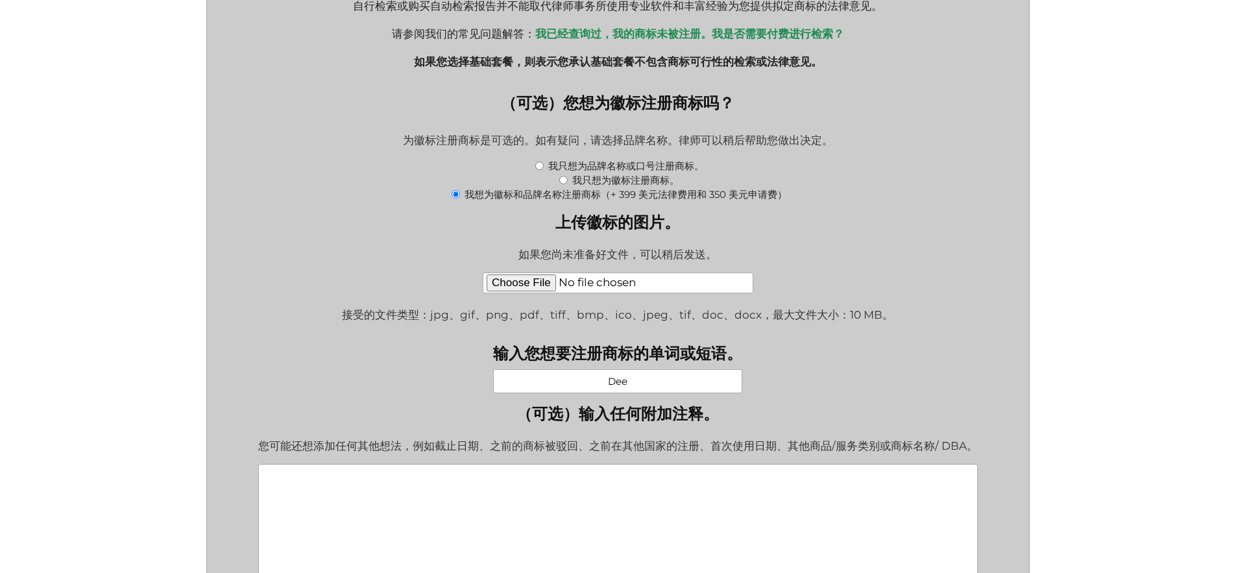
scroll to position [1462, 0]
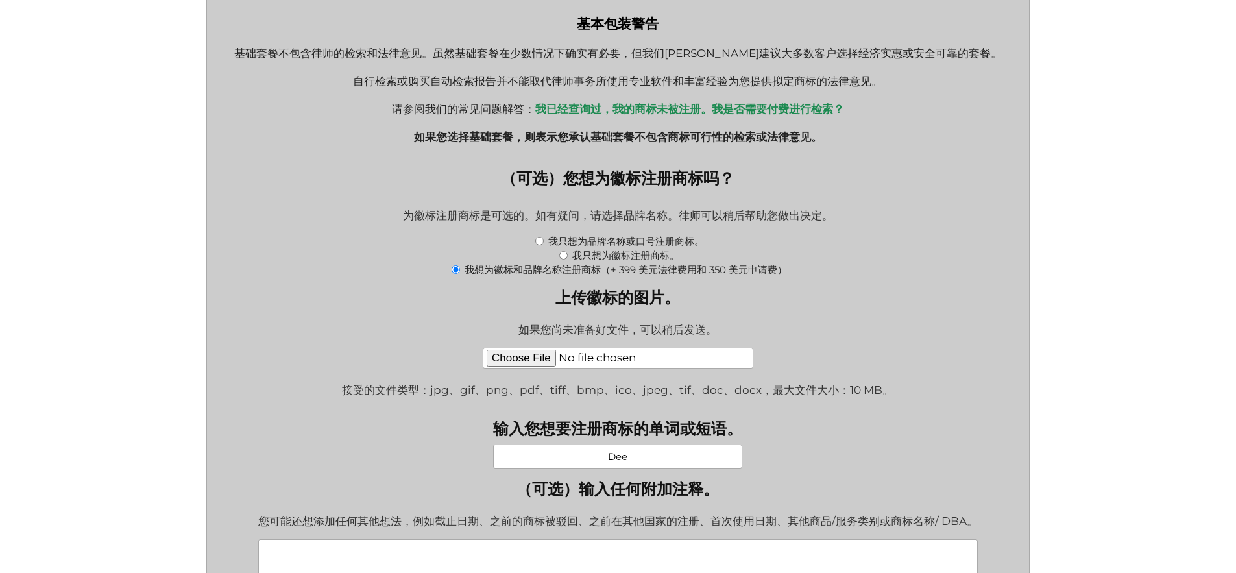
click at [885, 234] on div "为徽标注册商标是可选的。如有疑问，请选择品牌名称。律师可以稍后帮助您做出决定。" at bounding box center [618, 217] width 803 height 34
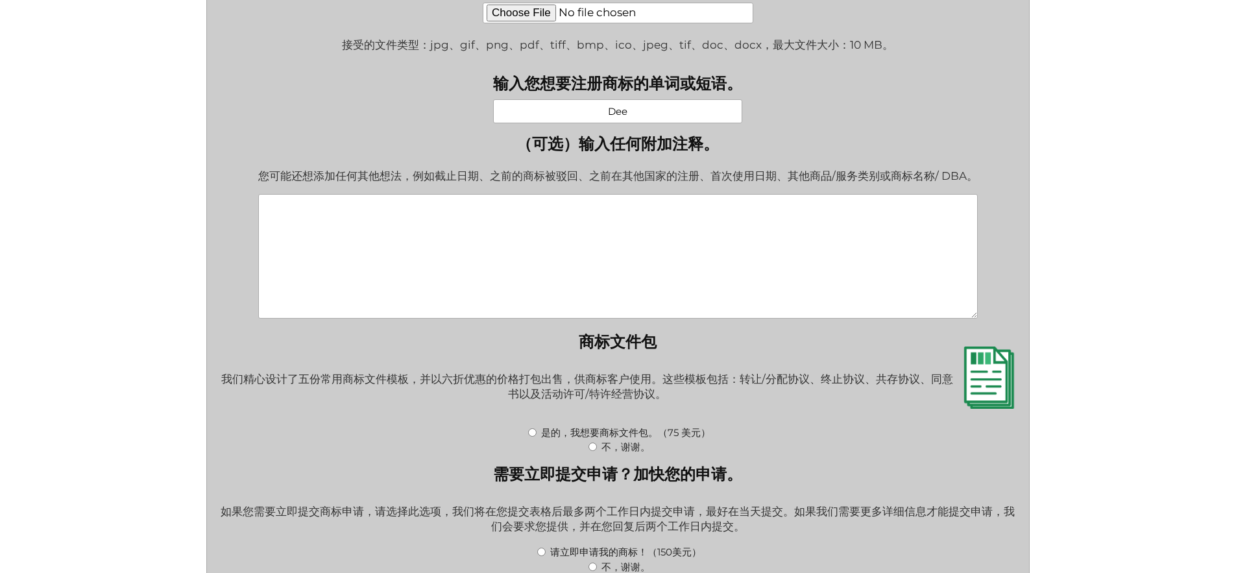
scroll to position [1809, 0]
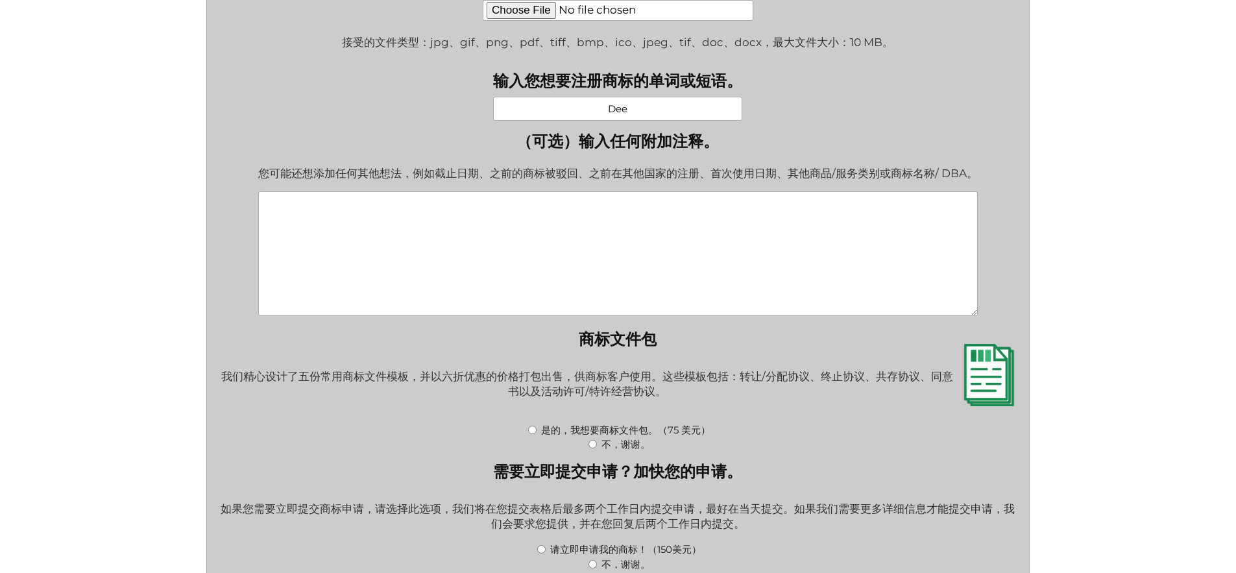
click at [582, 263] on textarea "（可选）输入任何附加注释。" at bounding box center [618, 253] width 720 height 125
paste textarea "009 and 042 categories"
type textarea "009 and 042 categories"
click at [698, 372] on fieldset "商标文件包 我们精心设计了五份常用商标文件模板，并以六折优惠的价格打包出售，供商标客户使用。这些模板包括：转让/分配协议、终止协议、共存协议、同意书以及活动许…" at bounding box center [618, 390] width 803 height 123
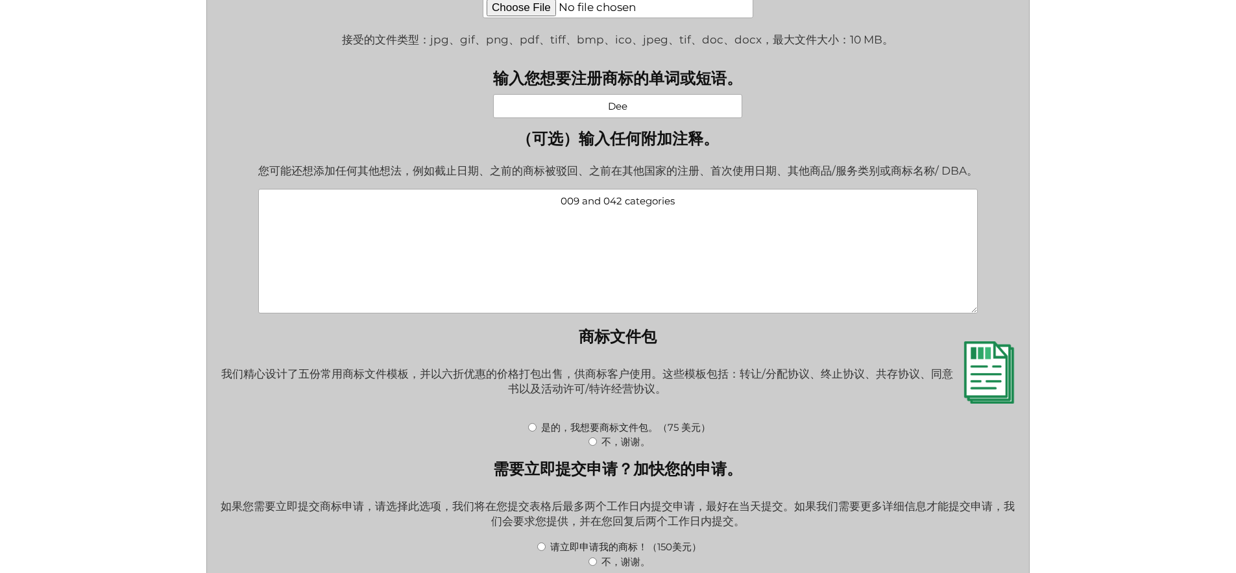
click at [704, 373] on fieldset "商标文件包 我们精心设计了五份常用商标文件模板，并以六折优惠的价格打包出售，供商标客户使用。这些模板包括：转让/分配协议、终止协议、共存协议、同意书以及活动许…" at bounding box center [618, 387] width 803 height 123
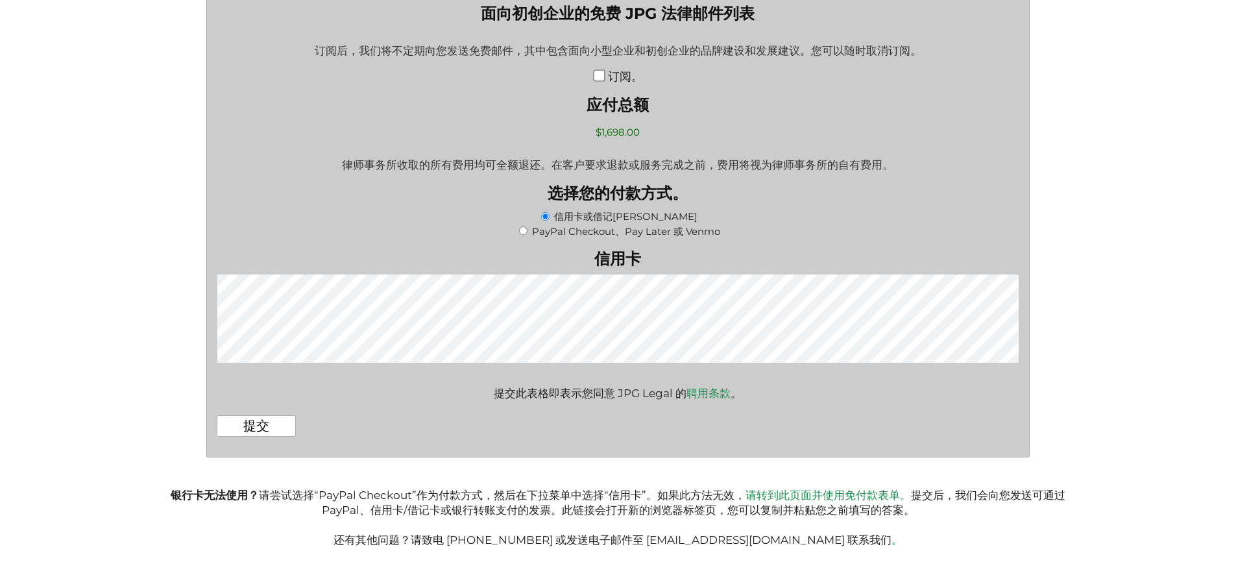
scroll to position [2538, 0]
click at [274, 428] on input "提交" at bounding box center [256, 425] width 79 height 21
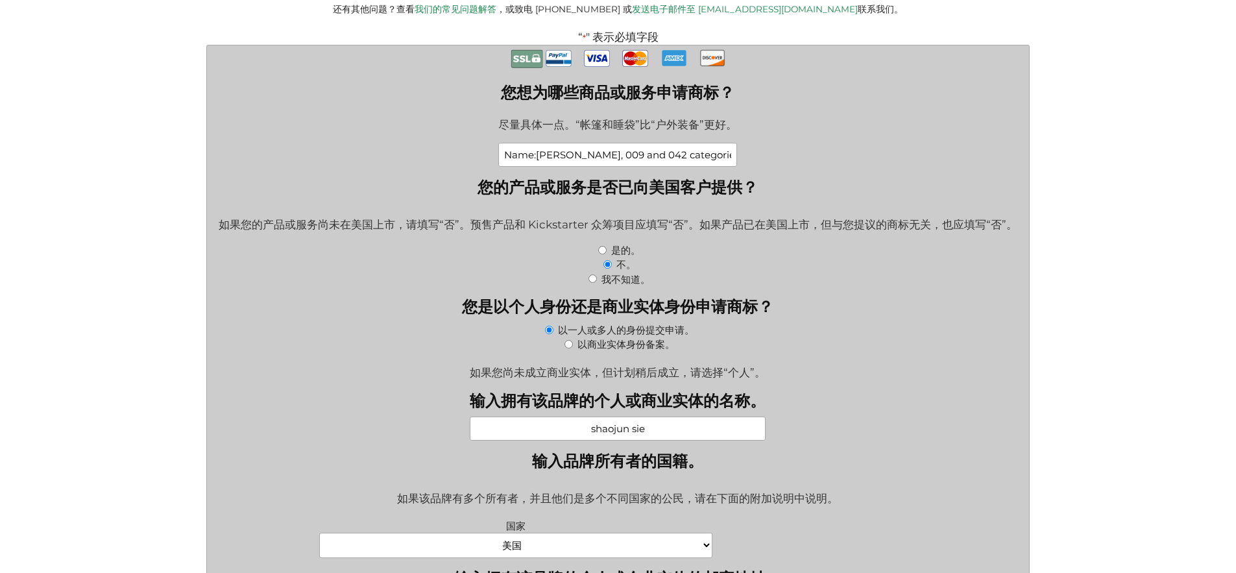
scroll to position [177, 0]
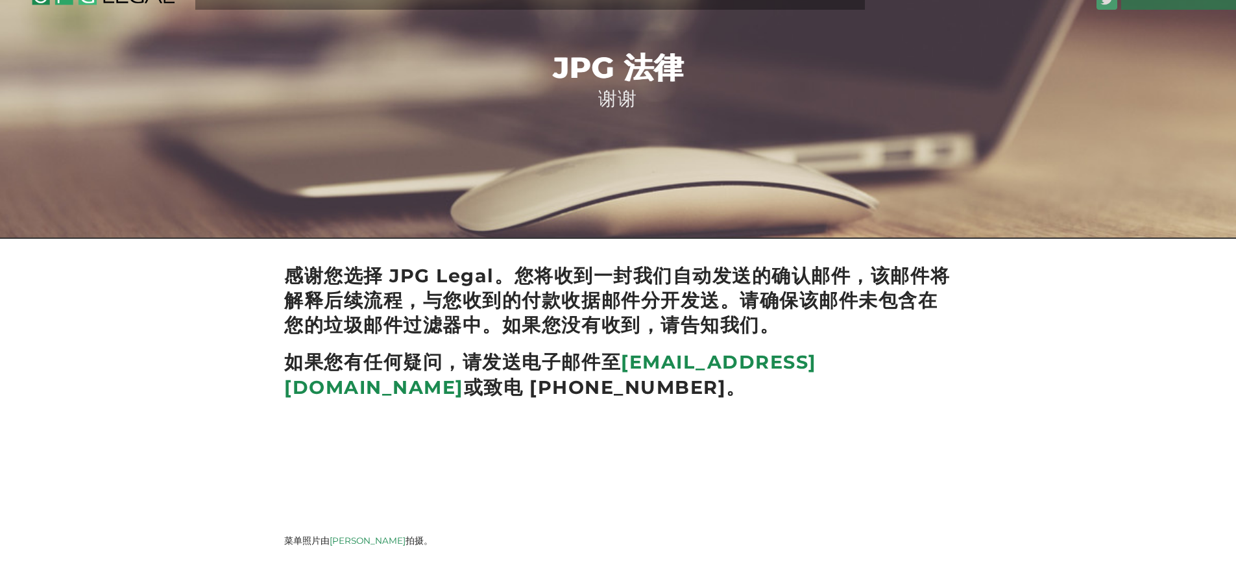
scroll to position [43, 0]
click at [560, 453] on p at bounding box center [618, 465] width 668 height 106
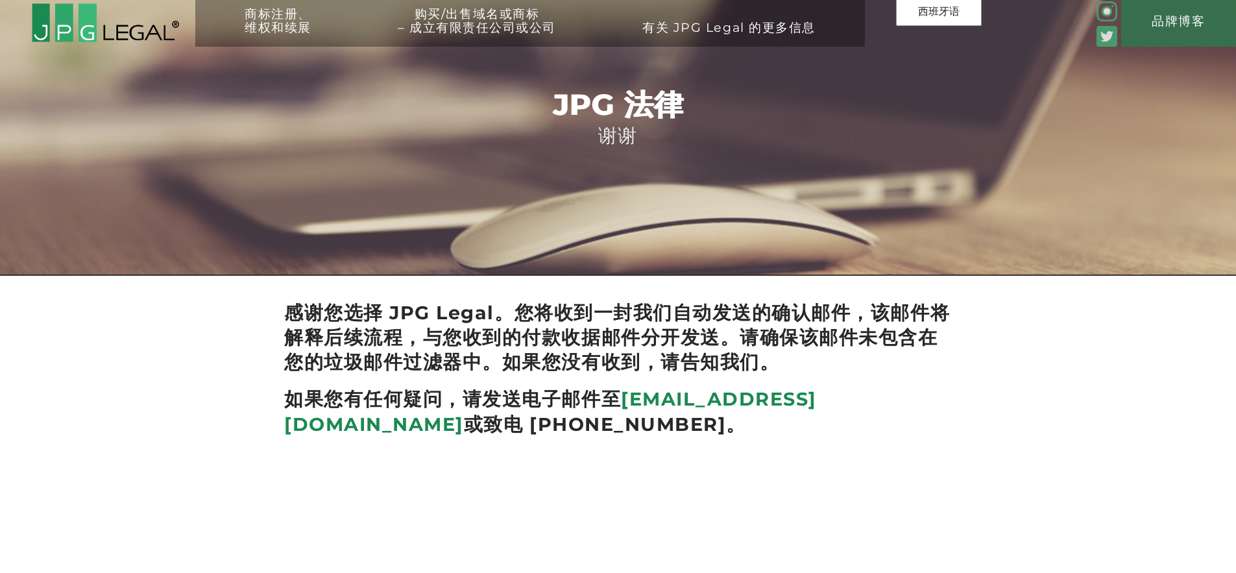
scroll to position [0, 0]
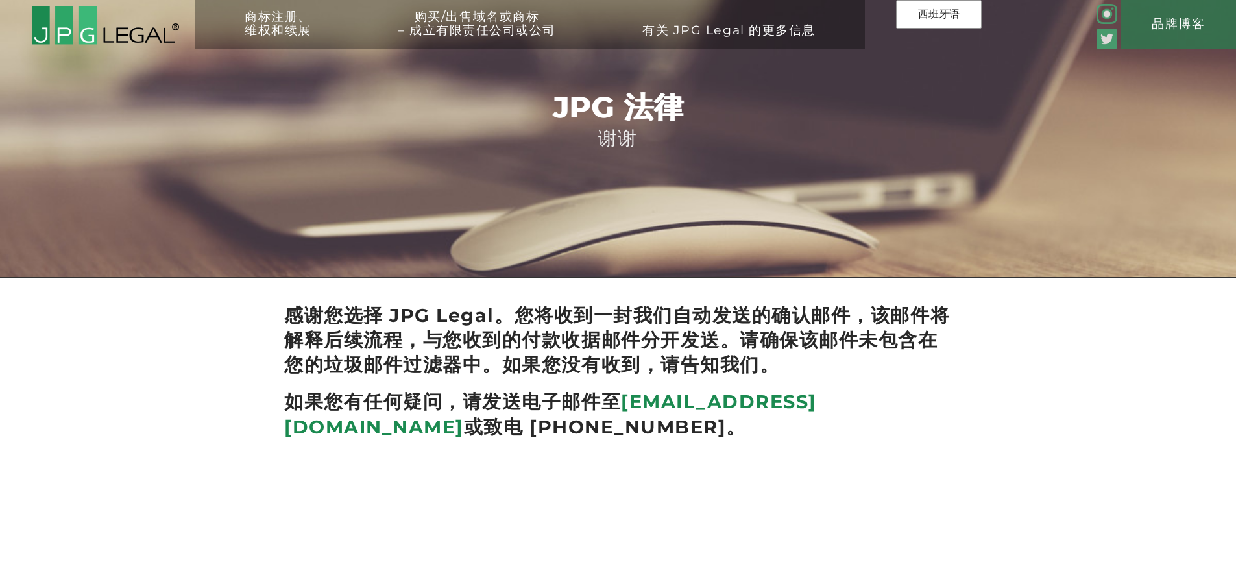
click at [125, 32] on img at bounding box center [105, 25] width 149 height 40
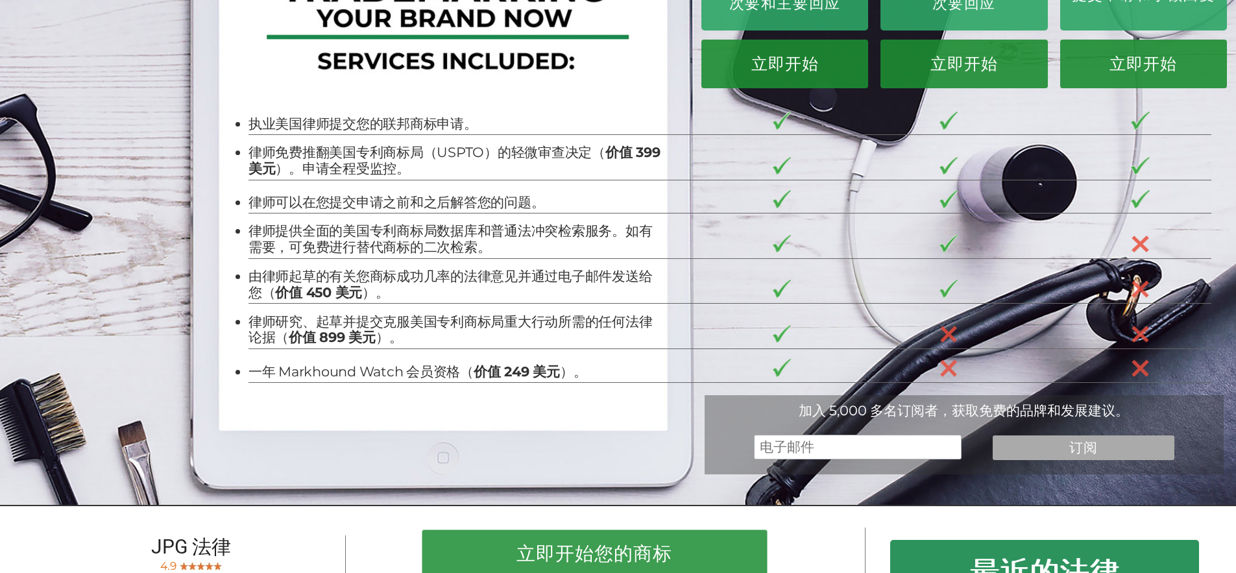
scroll to position [230, 0]
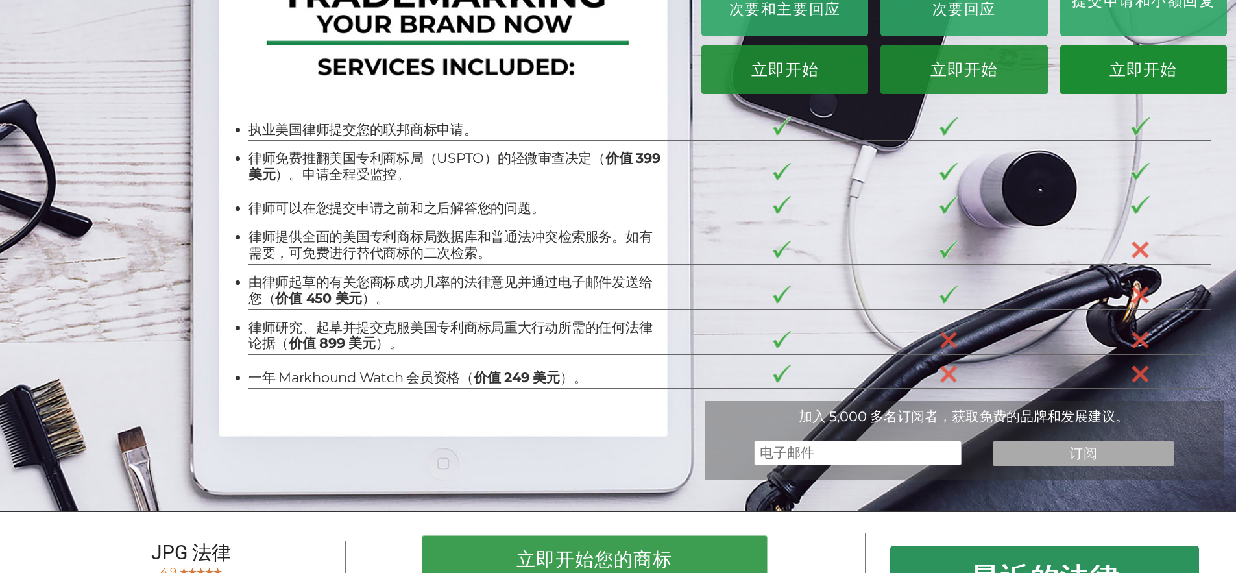
click at [1161, 72] on font "立即开始" at bounding box center [1143, 69] width 67 height 19
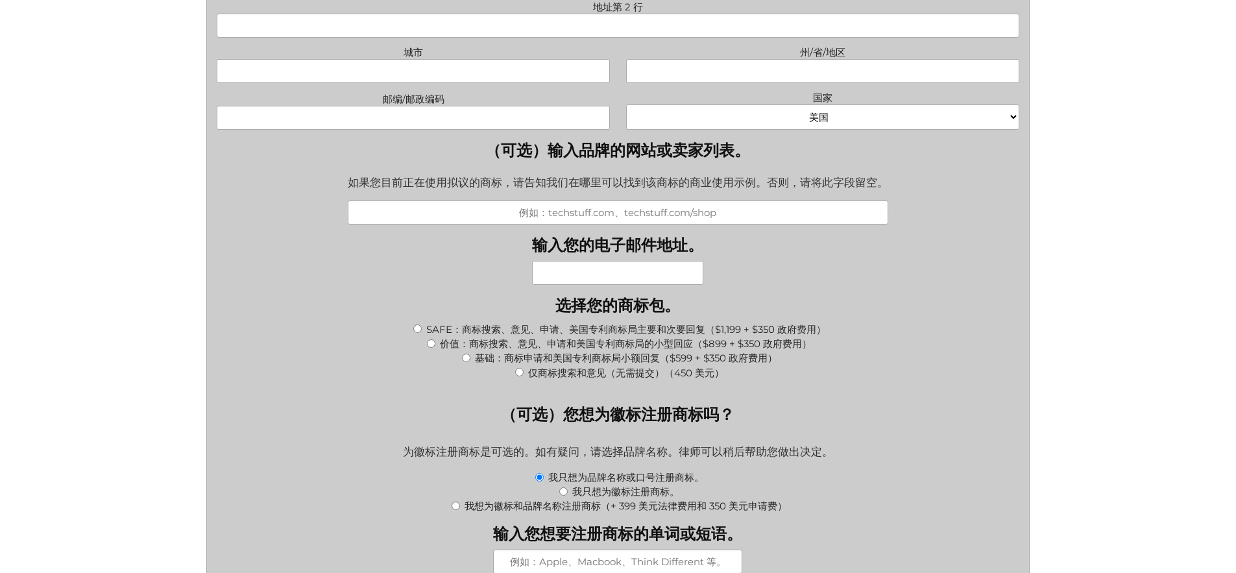
scroll to position [1075, 0]
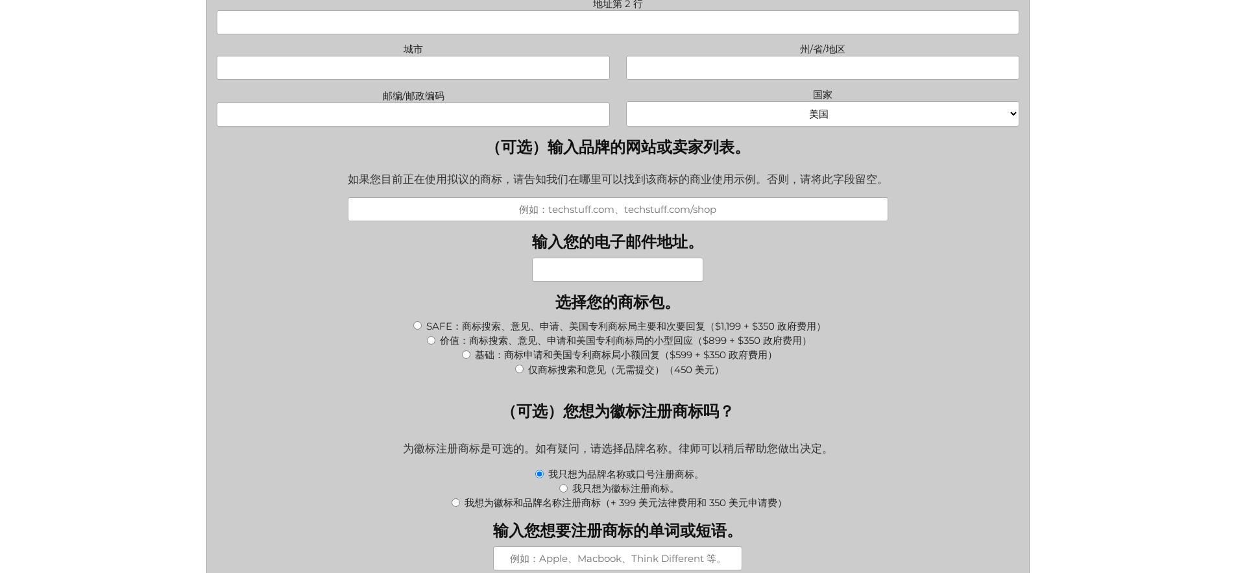
click at [469, 359] on input "基础：商标申请和美国专利商标局小额回复（$599 + $350 政府费用）" at bounding box center [466, 354] width 8 height 8
radio input "true"
type input "$949.00"
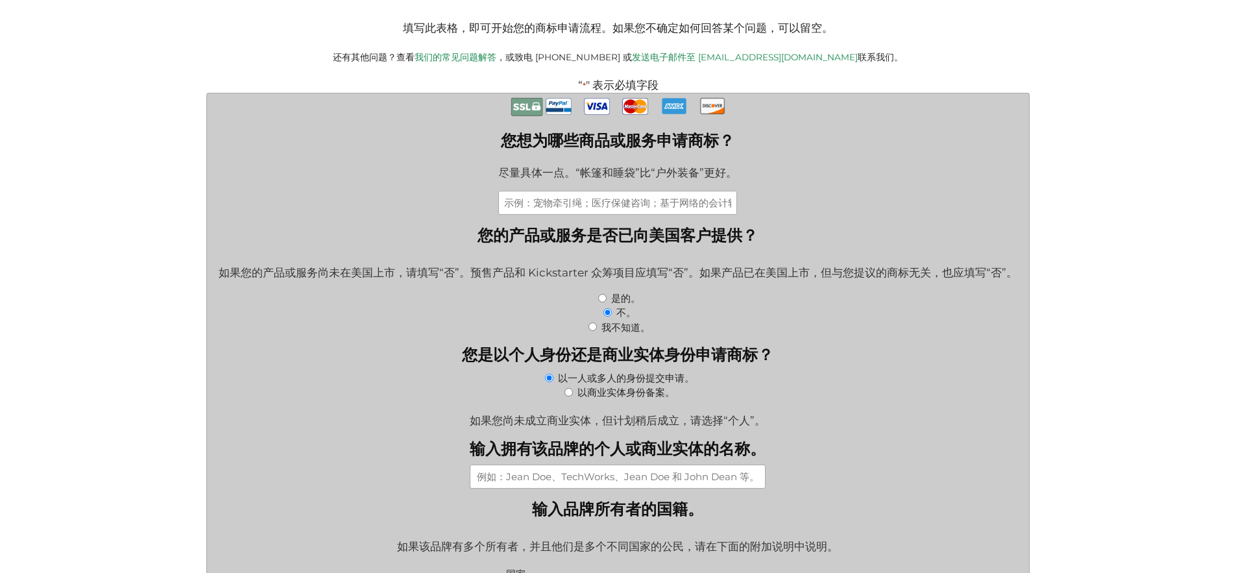
scroll to position [230, 0]
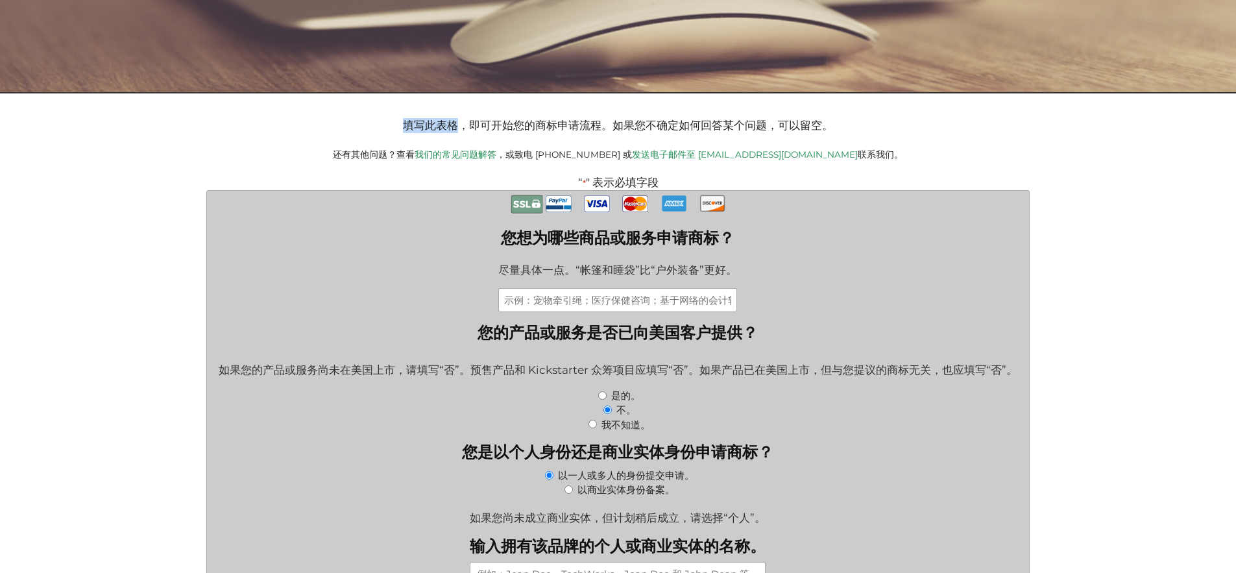
drag, startPoint x: 404, startPoint y: 127, endPoint x: 459, endPoint y: 127, distance: 55.2
click at [459, 127] on font "填写此表格，即可开始您的商标申请流程。如果您不确定如何回答某个问题，可以留空。" at bounding box center [618, 125] width 430 height 13
copy font "填写此表格"
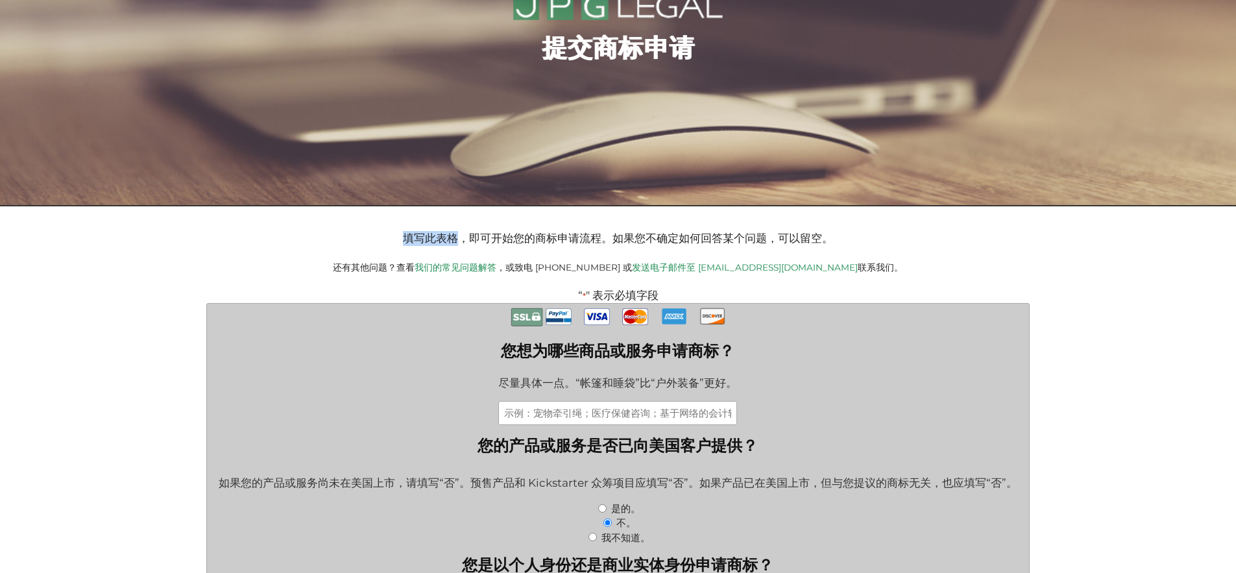
scroll to position [0, 0]
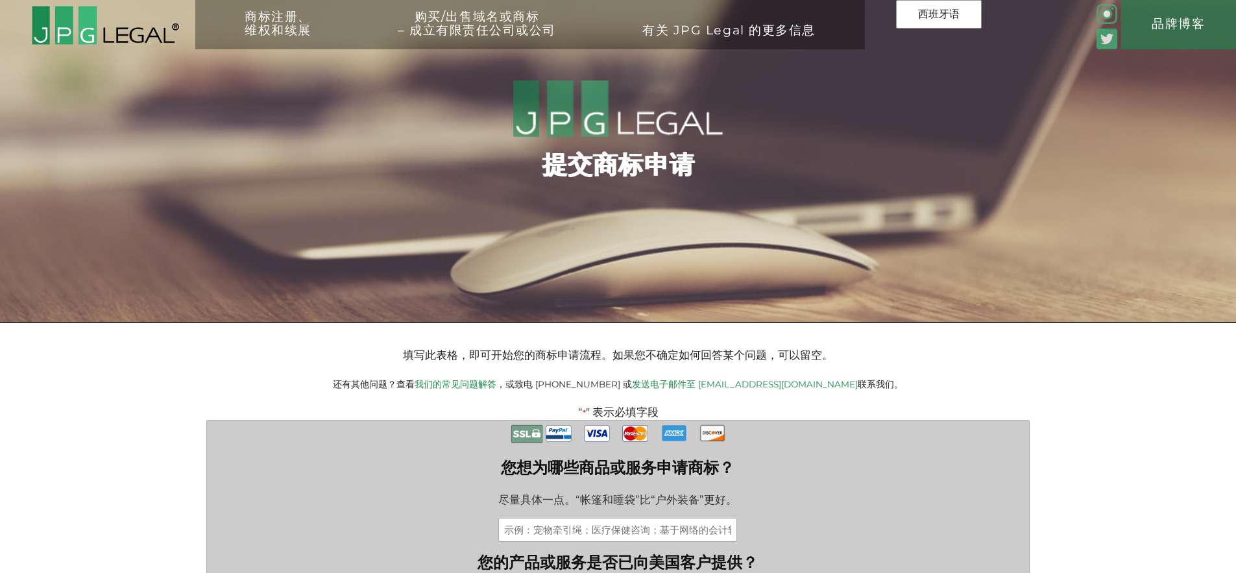
click at [331, 223] on div "商标注册、 维权和续展 提交商标申请 商标冲突检索 回应审查决定 更新/维护您的商标 监控您的商标 商标停止和终止[GEOGRAPHIC_DATA] 购买/出…" at bounding box center [618, 111] width 1236 height 223
drag, startPoint x: 402, startPoint y: 360, endPoint x: 459, endPoint y: 357, distance: 56.6
click at [459, 357] on font "填写此表格，即可开始您的商标申请流程。如果您不确定如何回答某个问题，可以留空。" at bounding box center [618, 355] width 430 height 13
copy font "填写此表格"
drag, startPoint x: 536, startPoint y: 360, endPoint x: 600, endPoint y: 354, distance: 64.5
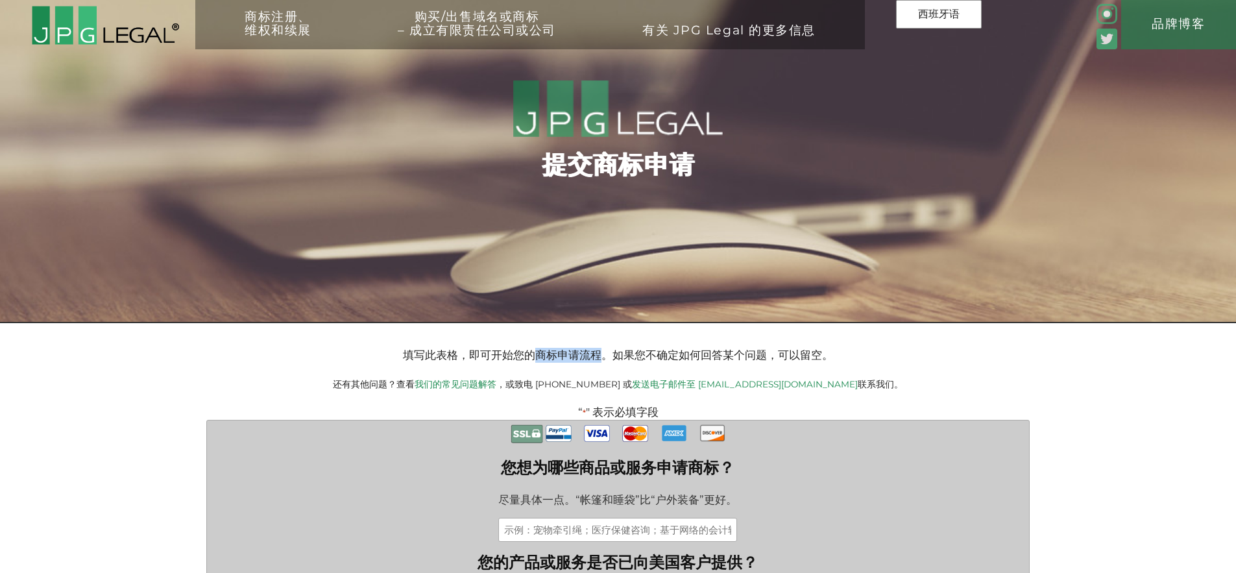
click at [600, 354] on font "填写此表格，即可开始您的商标申请流程。如果您不确定如何回答某个问题，可以留空。" at bounding box center [618, 355] width 430 height 13
copy font "商标申请流程"
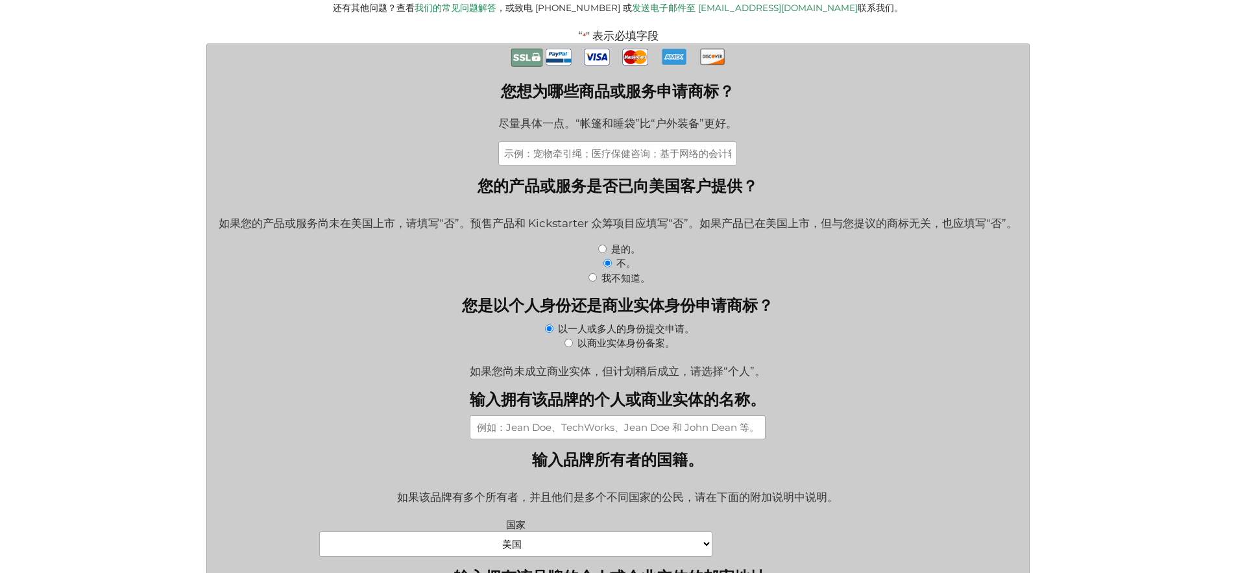
scroll to position [436, 0]
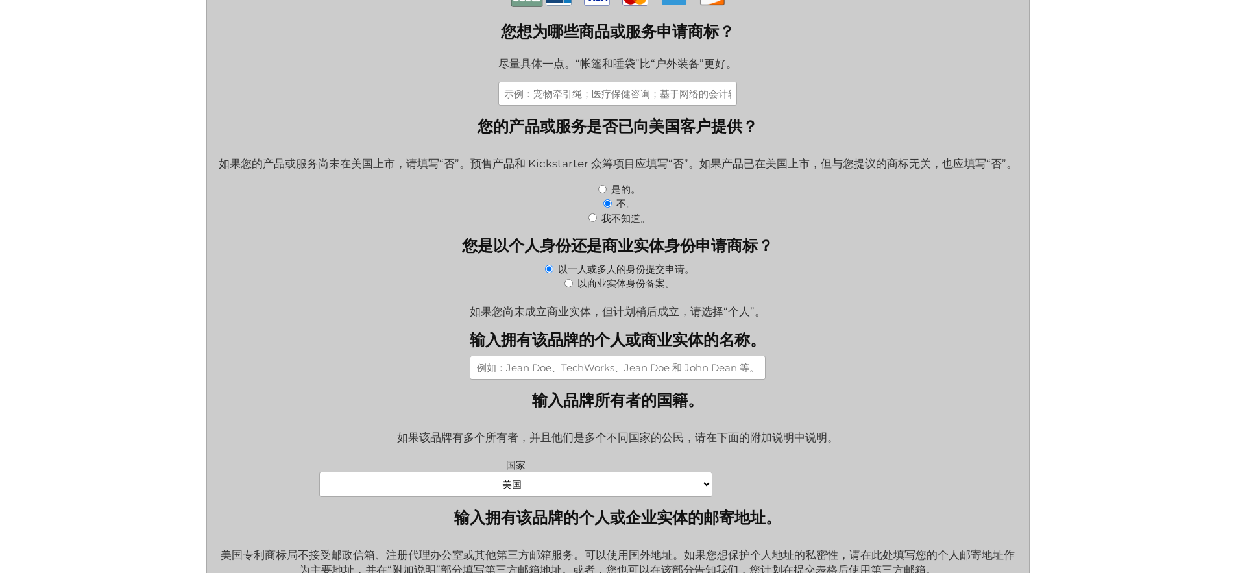
click at [711, 370] on input "输入拥有该品牌的个人或商业实体的名称。" at bounding box center [618, 368] width 296 height 24
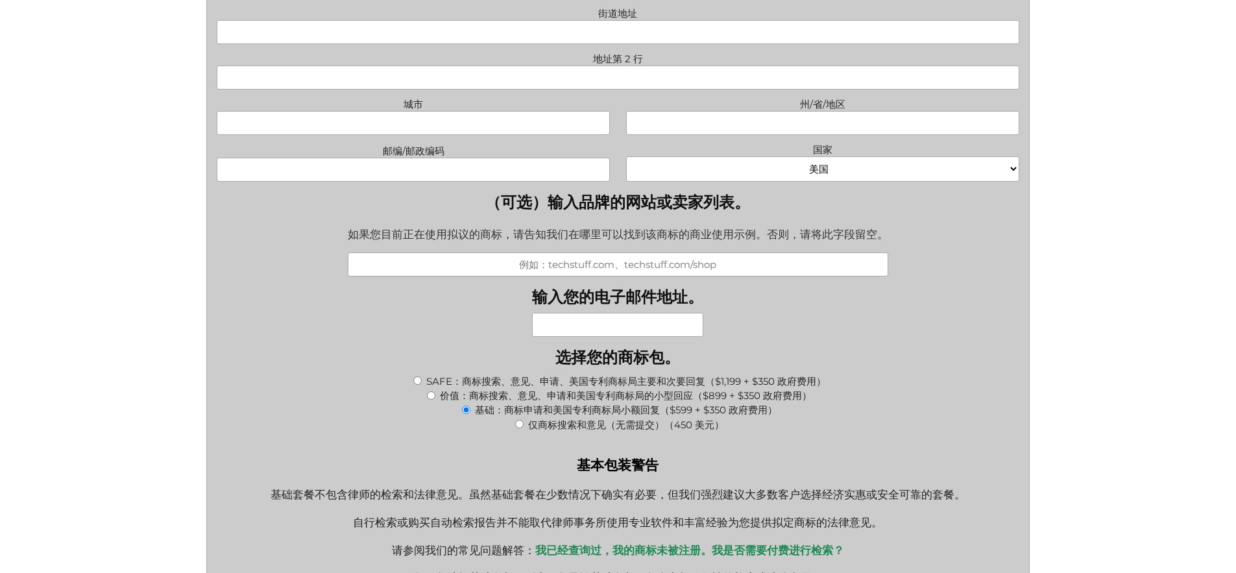
scroll to position [1034, 0]
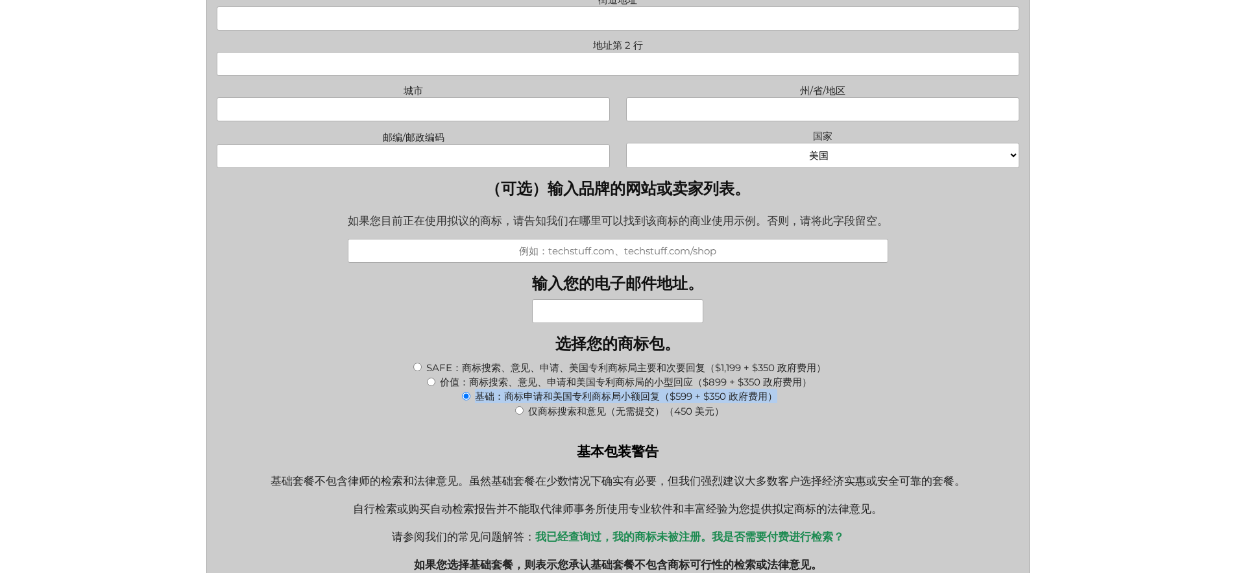
drag, startPoint x: 775, startPoint y: 413, endPoint x: 479, endPoint y: 416, distance: 296.0
click at [479, 402] on font "基础：商标申请和美国专利商标局小额回复（$599 + $350 政府费用）" at bounding box center [626, 396] width 302 height 12
copy font "基础：商标申请和美国专利商标局小额回复（$599 + $350 政府费用）"
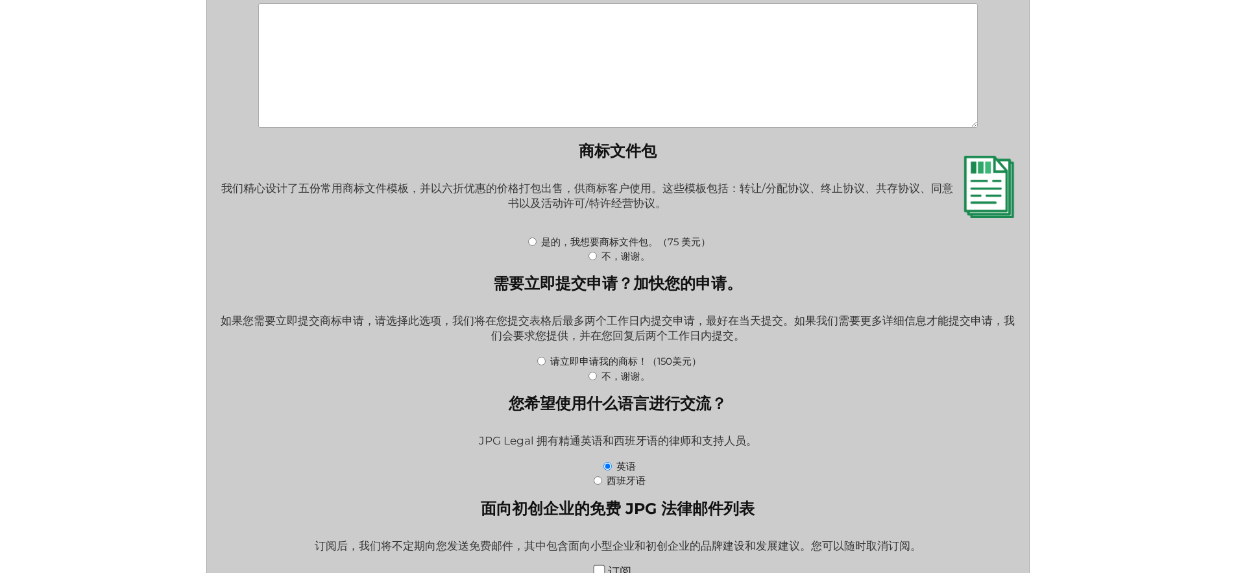
scroll to position [1823, 0]
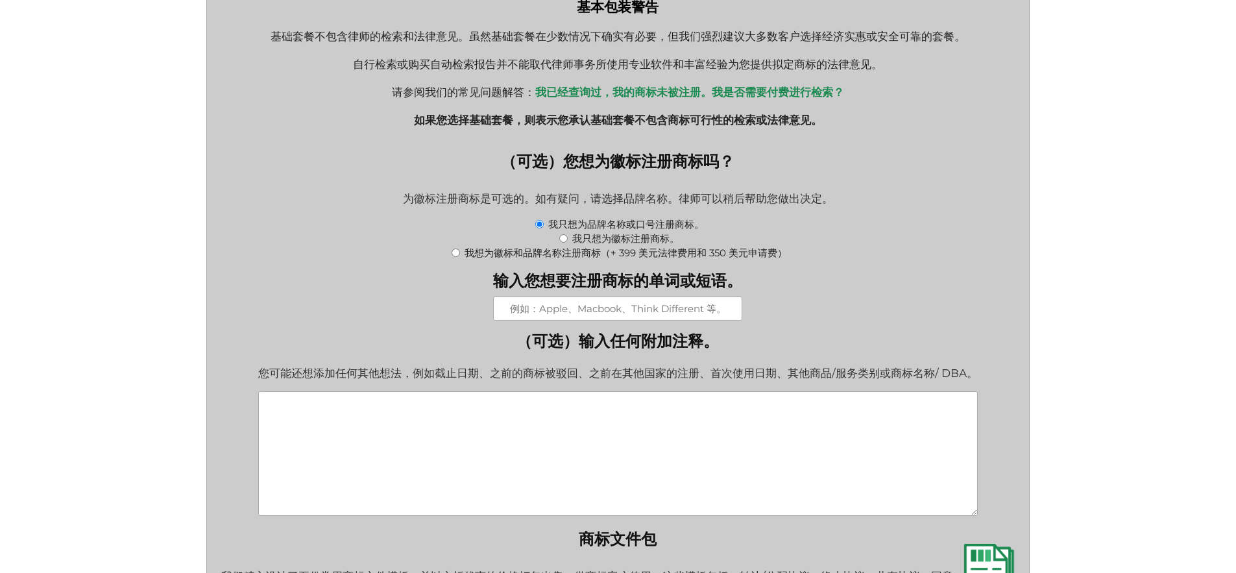
scroll to position [1477, 0]
click at [522, 261] on font "我想为徽标和品牌名称注册商标（+ 399 美元法律费用和 350 美元申请费）" at bounding box center [626, 255] width 323 height 12
click at [460, 258] on input "我想为徽标和品牌名称注册商标（+ 399 美元法律费用和 350 美元申请费）" at bounding box center [456, 254] width 8 height 8
radio input "true"
type input "$1,698.00"
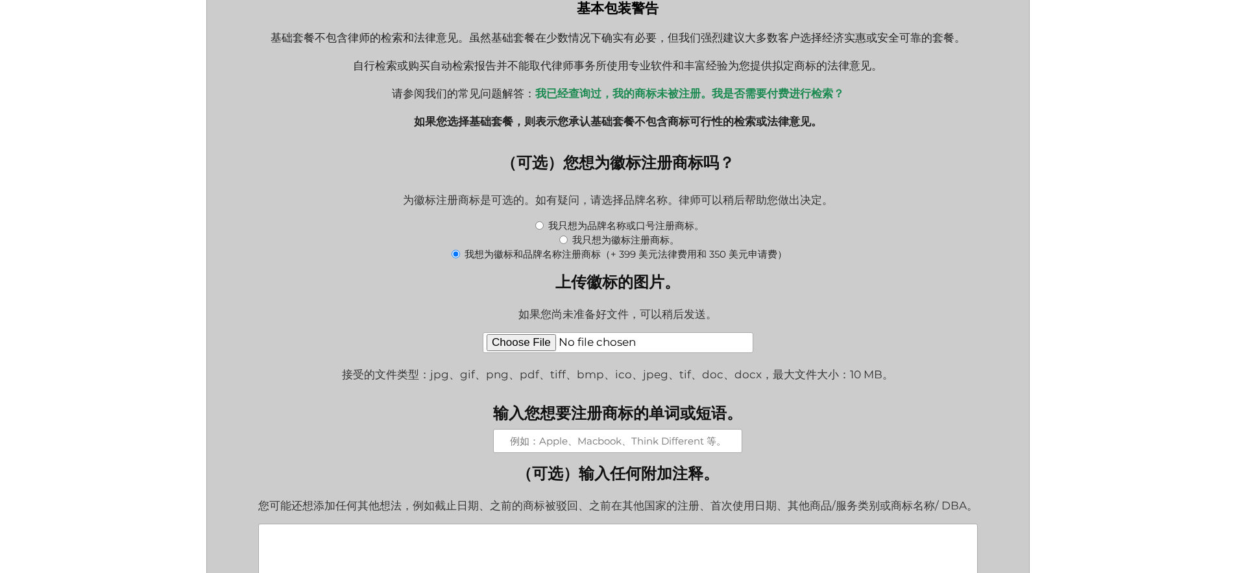
click at [524, 261] on font "我想为徽标和品牌名称注册商标（+ 399 美元法律费用和 350 美元申请费）" at bounding box center [626, 255] width 323 height 12
click at [460, 258] on input "我想为徽标和品牌名称注册商标（+ 399 美元法律费用和 350 美元申请费）" at bounding box center [456, 254] width 8 height 8
drag, startPoint x: 487, startPoint y: 280, endPoint x: 800, endPoint y: 284, distance: 313.5
click at [800, 261] on div "我想为徽标和品牌名称注册商标（+ 399 美元法律费用和 350 美元申请费）" at bounding box center [618, 254] width 803 height 14
copy font "为徽标和品牌名称注册商标（+ 399 美元法律费用和 350 美元申请费）"
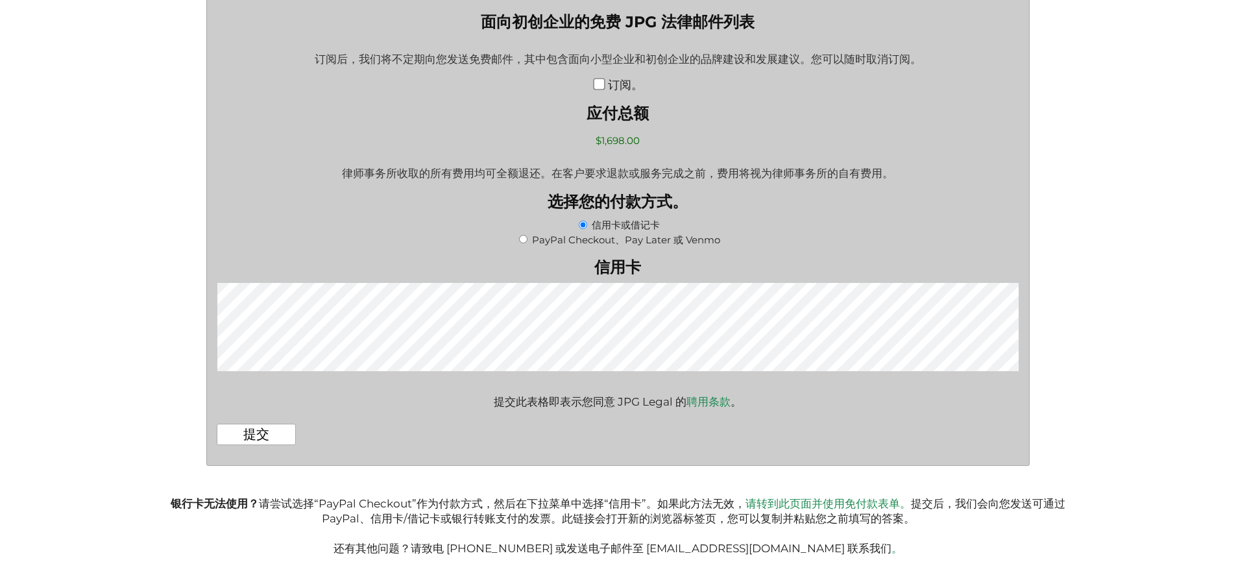
scroll to position [2467, 0]
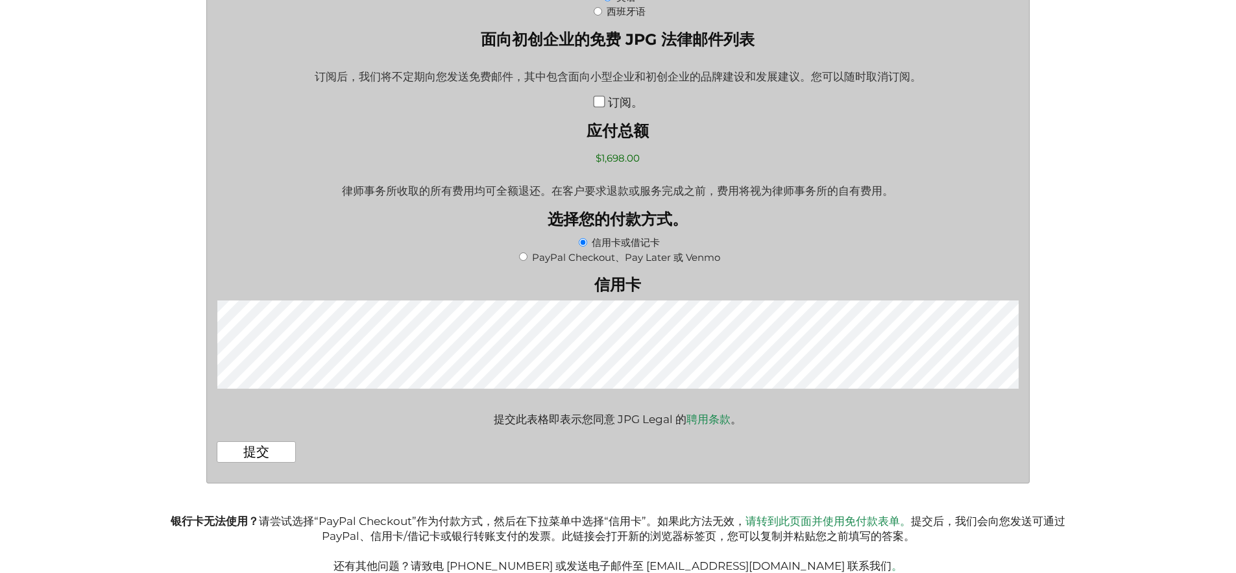
drag, startPoint x: 594, startPoint y: 198, endPoint x: 652, endPoint y: 199, distance: 57.1
click at [652, 169] on input "$1,698.00" at bounding box center [617, 158] width 127 height 23
